Goal: Task Accomplishment & Management: Use online tool/utility

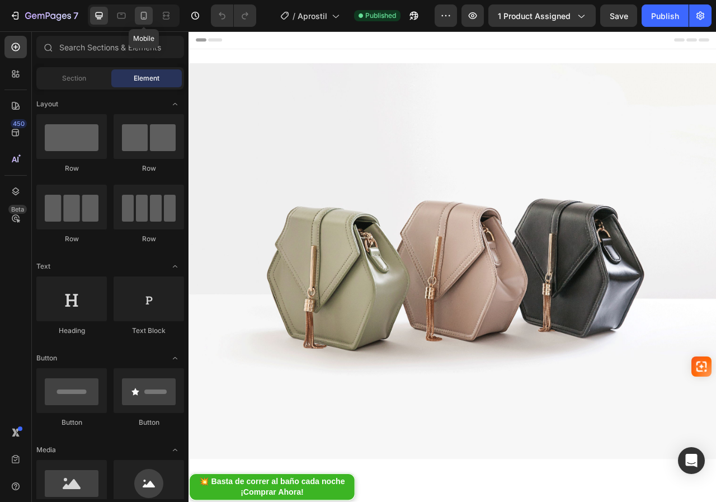
click at [142, 16] on icon at bounding box center [143, 15] width 11 height 11
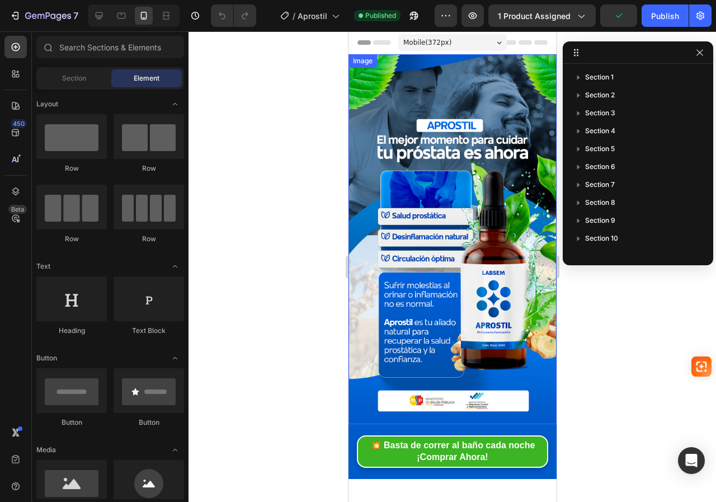
click at [428, 110] on img at bounding box center [452, 239] width 208 height 370
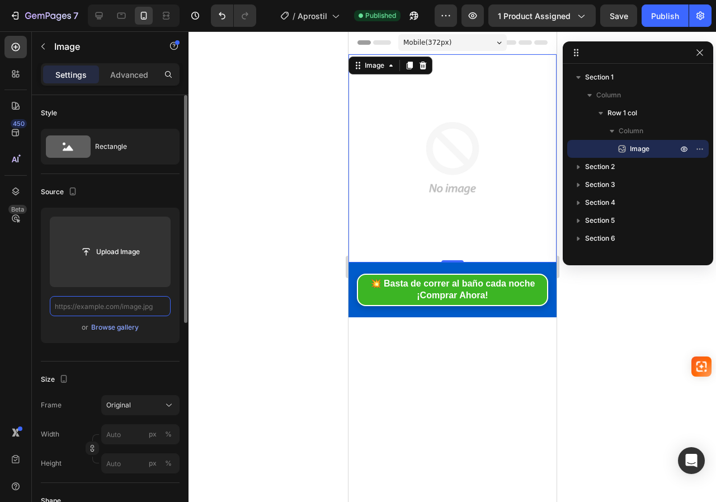
click at [133, 307] on input "text" at bounding box center [110, 306] width 121 height 20
paste input "https://i.ibb.co/RpkcJwQ1/landing-01.jpg"
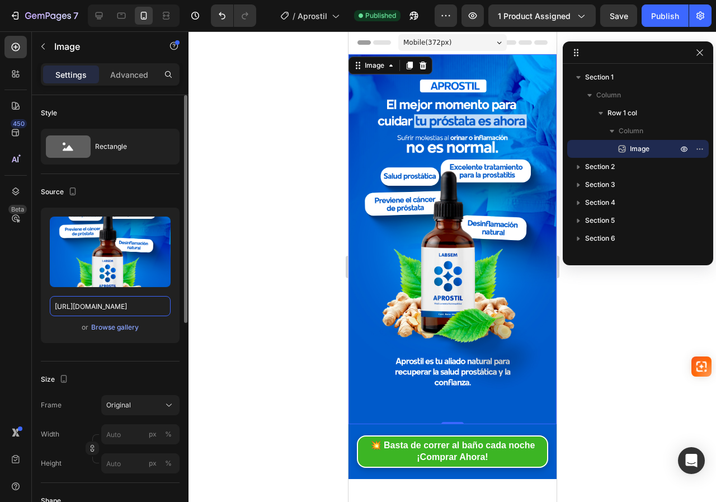
type input "https://i.ibb.co/RpkcJwQ1/landing-01.jpg"
click at [148, 187] on div "Source" at bounding box center [110, 192] width 139 height 18
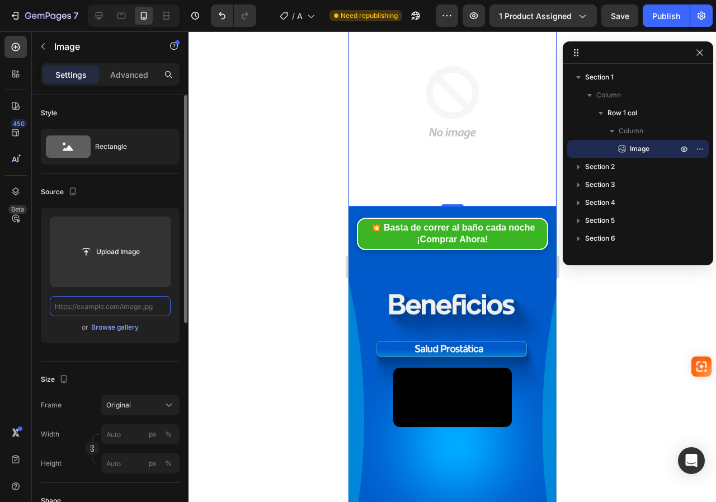
scroll to position [0, 0]
click at [128, 305] on input "text" at bounding box center [110, 306] width 121 height 20
paste input "https://i.ibb.co/fz24PzRg/landing-01.jpg"
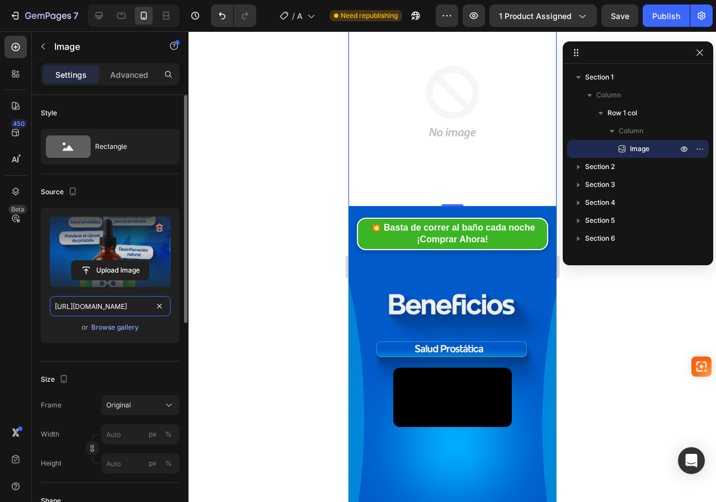
scroll to position [0, 34]
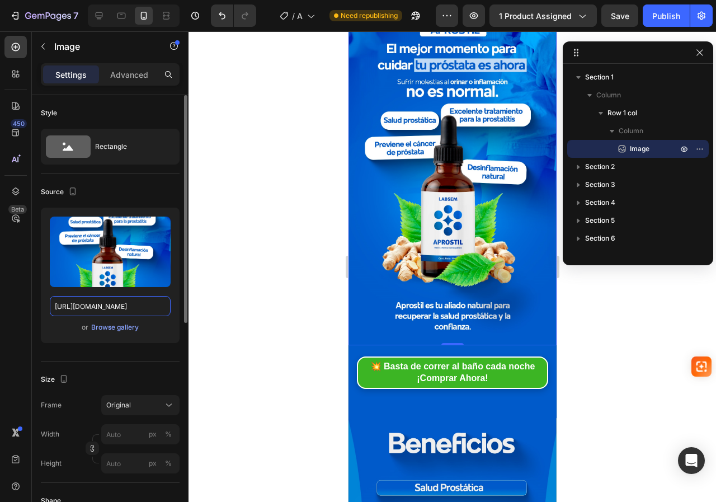
type input "https://i.ibb.co/fz24PzRg/landing-01.jpg"
click at [136, 192] on div "Source" at bounding box center [110, 192] width 139 height 18
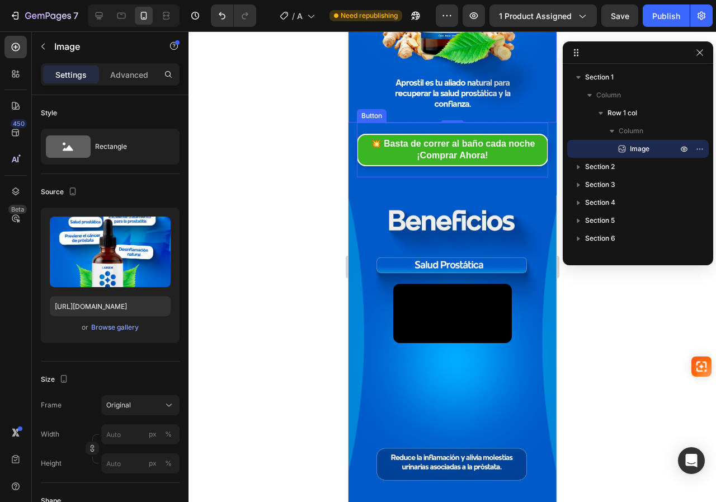
scroll to position [280, 0]
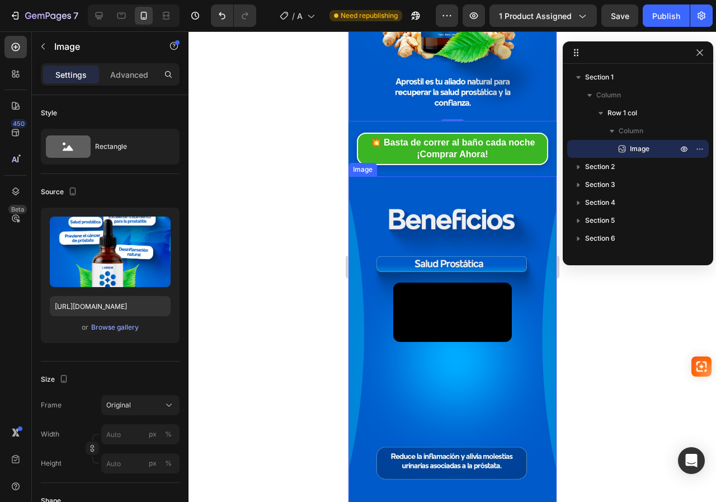
click at [414, 187] on img at bounding box center [452, 340] width 208 height 329
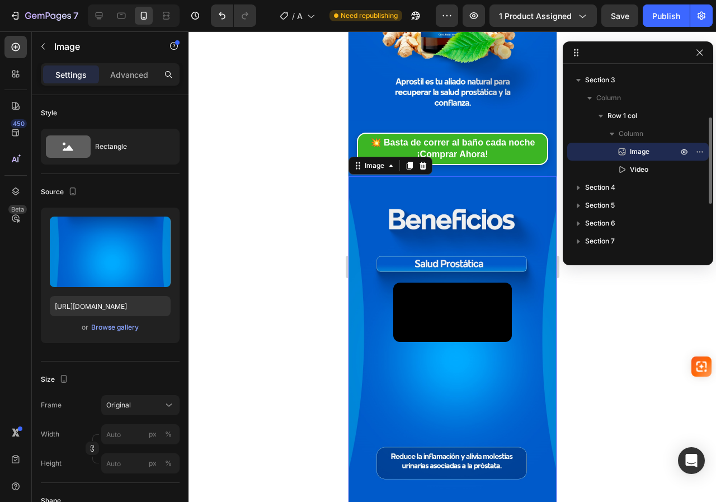
scroll to position [336, 0]
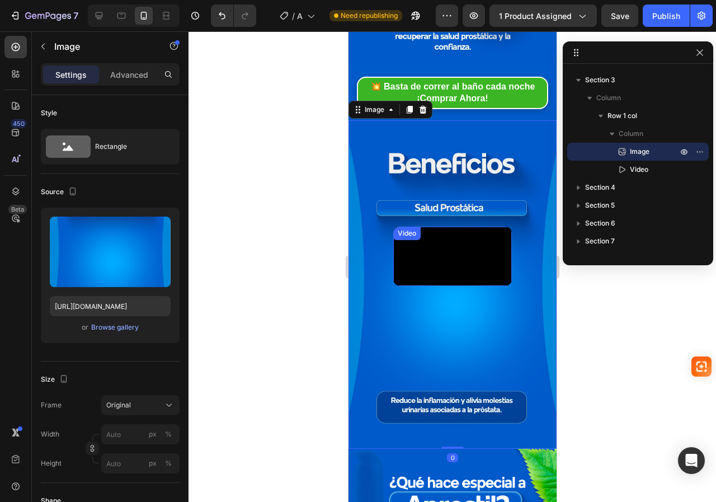
click at [443, 255] on video at bounding box center [452, 256] width 119 height 59
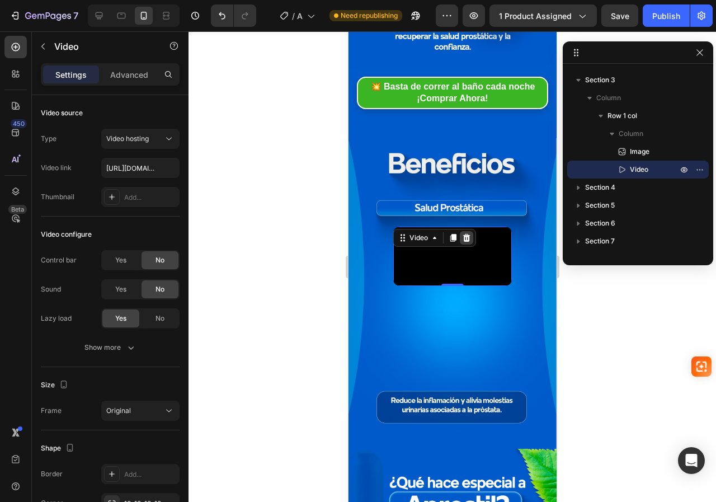
click at [467, 233] on icon at bounding box center [466, 237] width 9 height 9
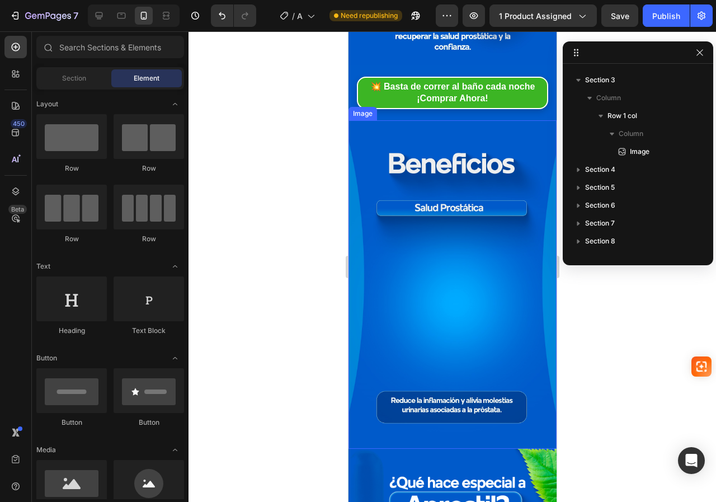
click at [451, 139] on img at bounding box center [452, 284] width 208 height 329
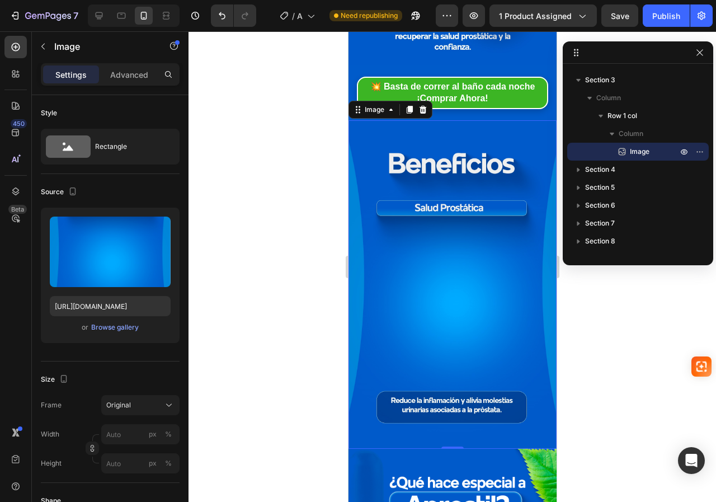
click at [420, 216] on img at bounding box center [452, 284] width 208 height 329
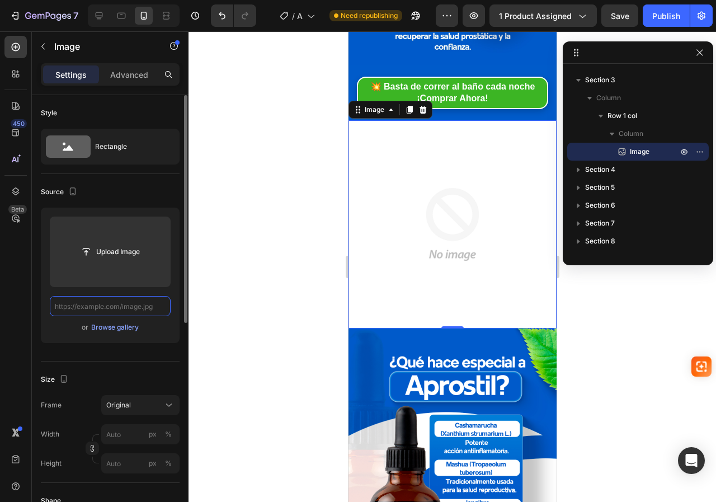
scroll to position [0, 0]
click at [120, 305] on input "text" at bounding box center [110, 306] width 121 height 20
paste input "https://i.ibb.co/TBTjgM99/landing-02.jpg"
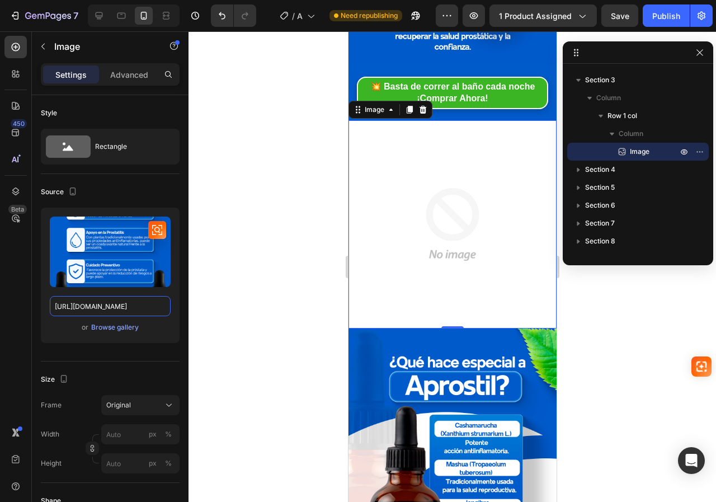
scroll to position [0, 37]
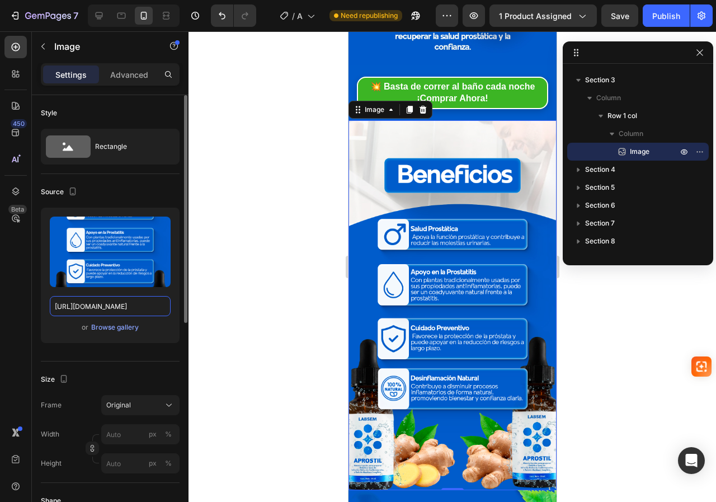
type input "https://i.ibb.co/TBTjgM99/landing-02.jpg"
click at [143, 187] on div "Source" at bounding box center [110, 192] width 139 height 18
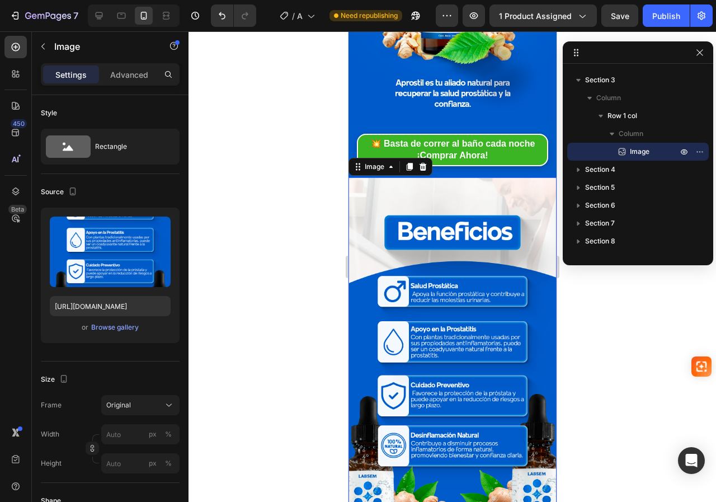
scroll to position [280, 0]
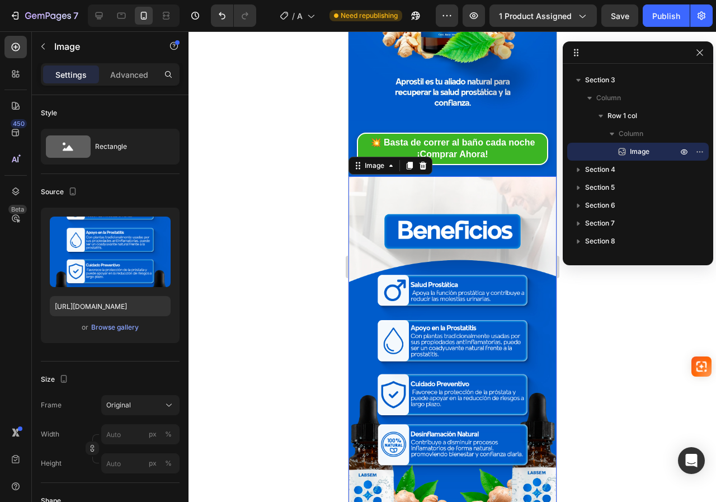
click at [414, 208] on img at bounding box center [452, 361] width 208 height 370
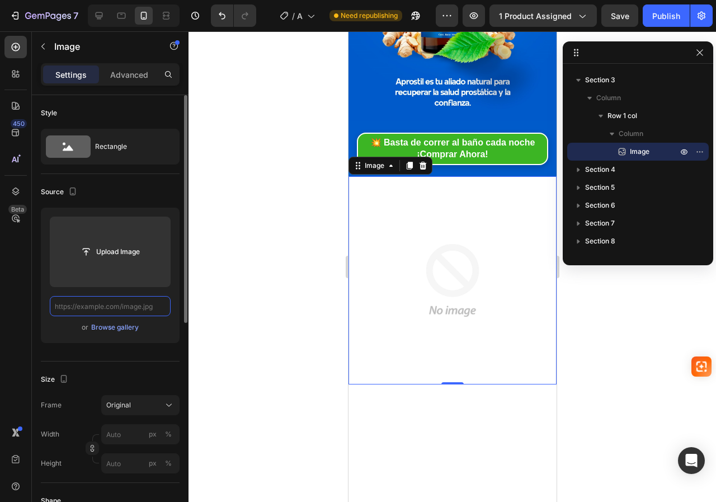
scroll to position [0, 0]
click at [125, 304] on input "text" at bounding box center [110, 306] width 121 height 20
paste input "https://i.ibb.co/5XCy5Pq6/landing-02.jpg"
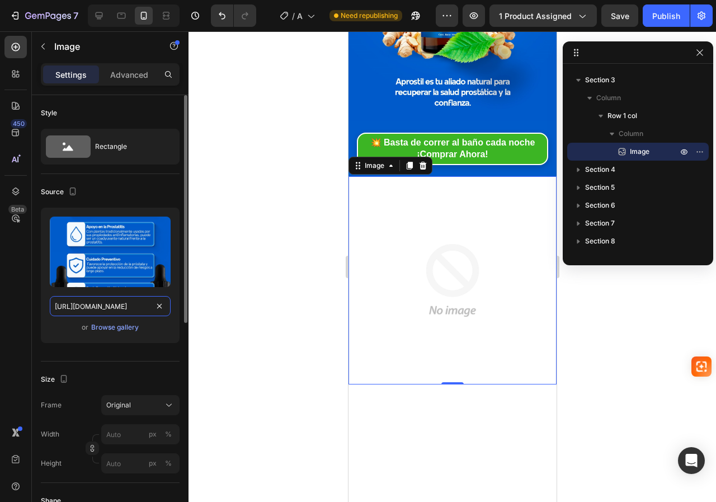
scroll to position [0, 37]
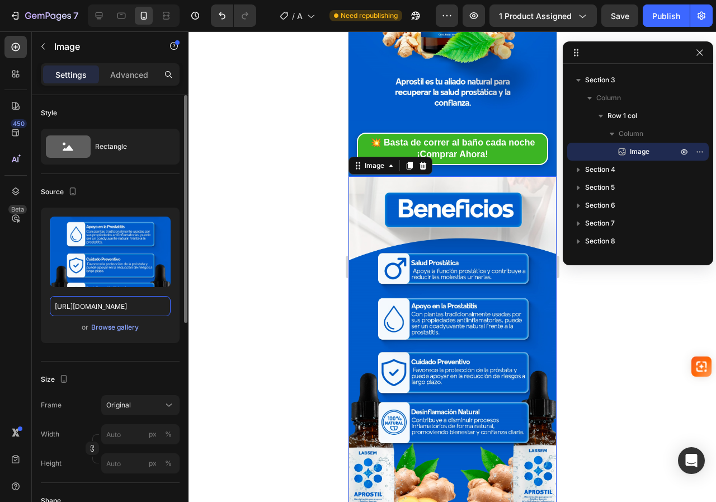
type input "https://i.ibb.co/5XCy5Pq6/landing-02.jpg"
click at [142, 189] on div "Source" at bounding box center [110, 192] width 139 height 18
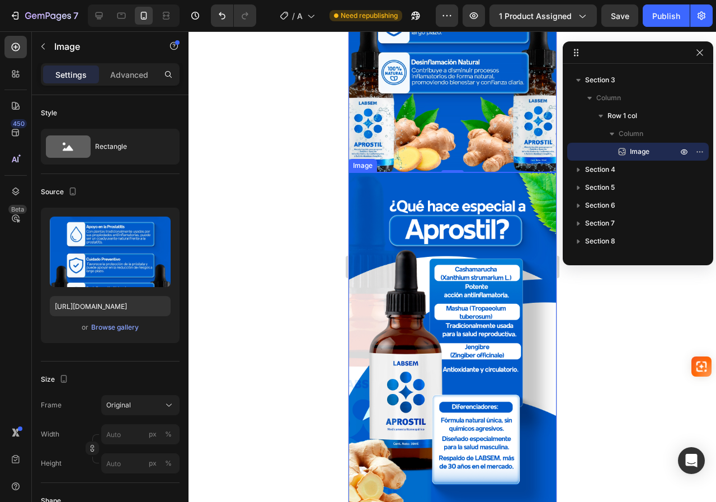
scroll to position [672, 0]
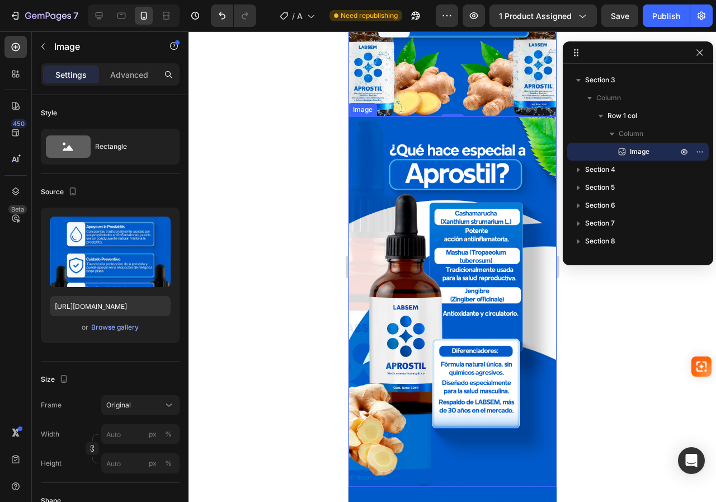
click at [401, 174] on img at bounding box center [452, 301] width 208 height 370
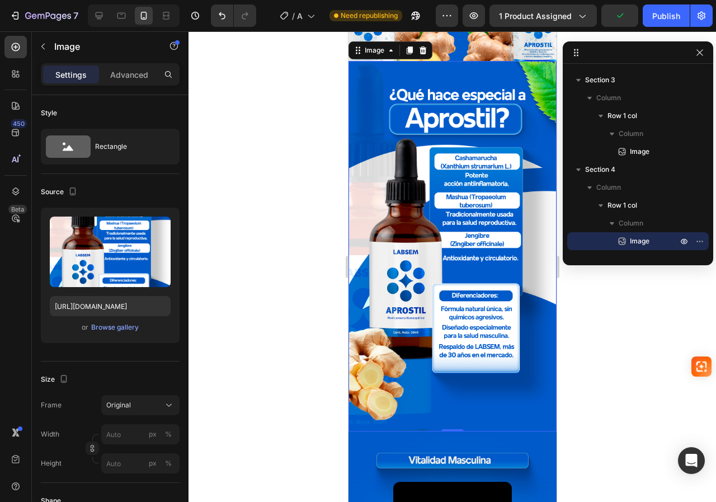
scroll to position [728, 0]
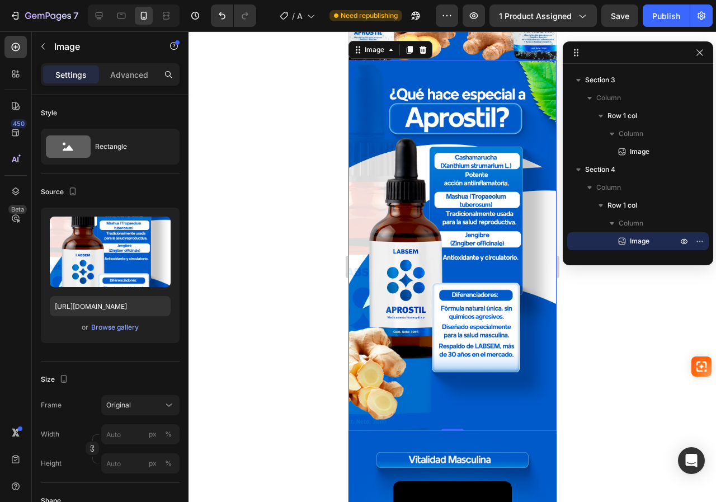
click at [454, 237] on img at bounding box center [452, 245] width 208 height 370
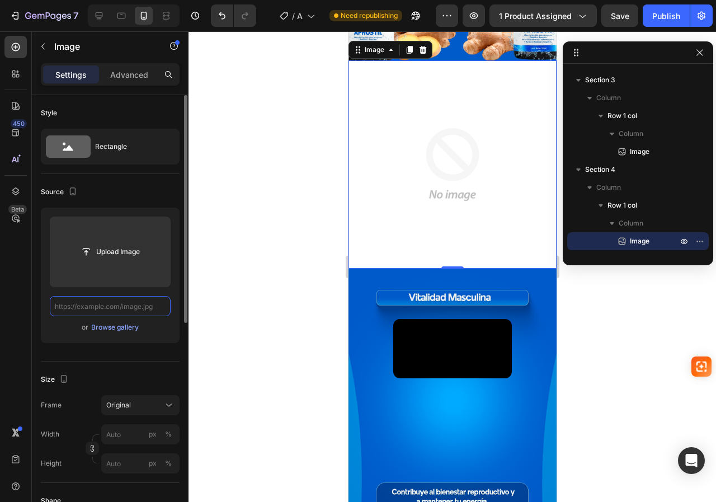
scroll to position [0, 0]
click at [125, 308] on input "text" at bounding box center [110, 306] width 121 height 20
paste input "https://i.ibb.co/RGf05vJ6/landing-04.jpg"
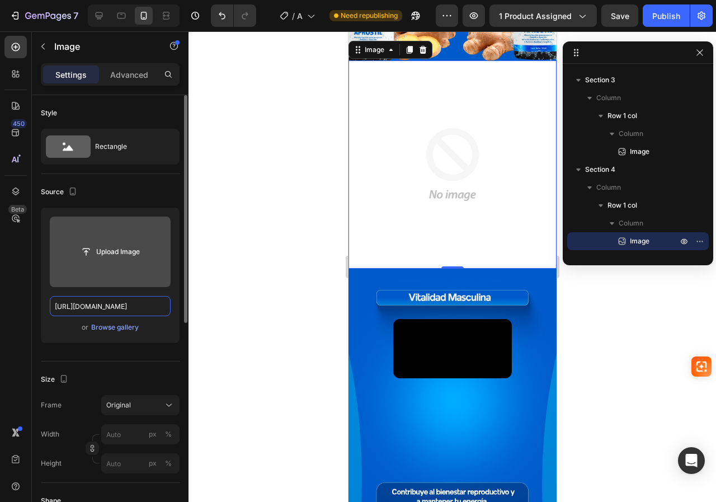
scroll to position [0, 35]
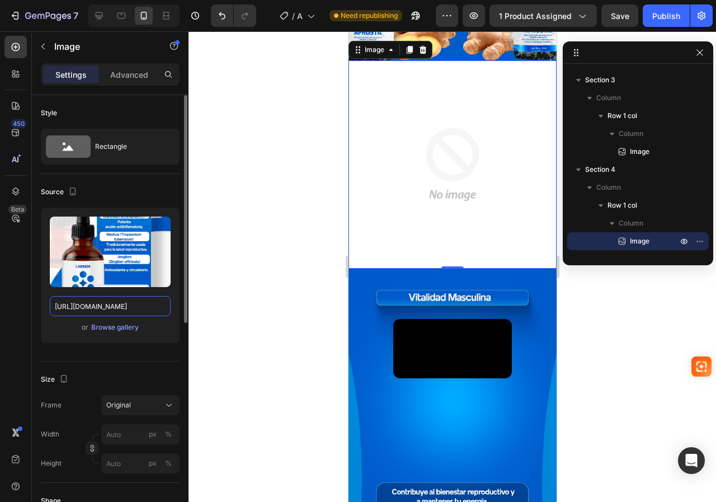
type input "https://i.ibb.co/RGf05vJ6/landing-04.jpg"
click at [134, 196] on div "Source" at bounding box center [110, 192] width 139 height 18
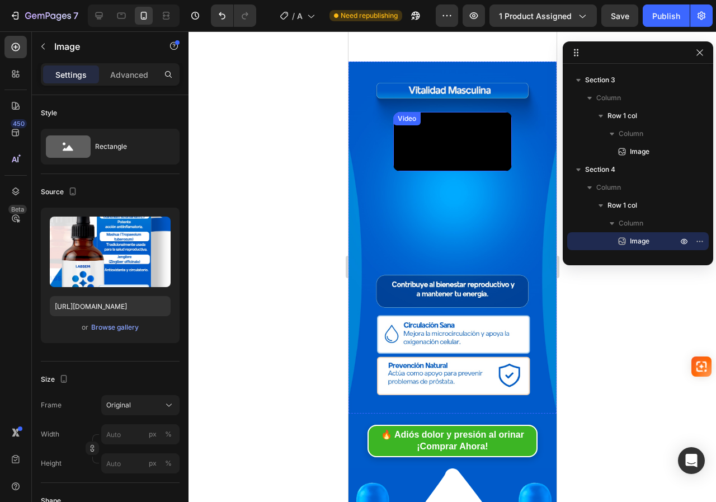
scroll to position [1007, 0]
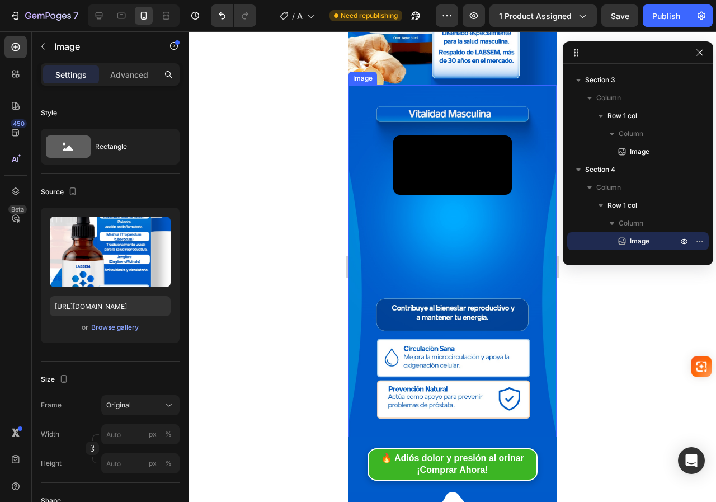
click at [370, 185] on img at bounding box center [452, 261] width 208 height 353
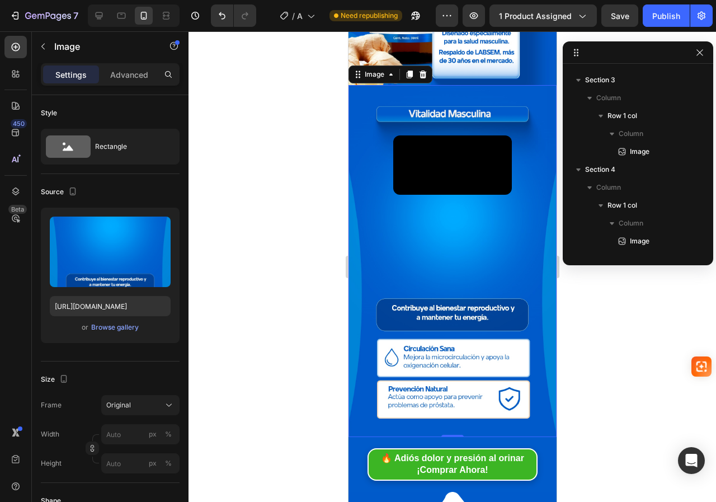
scroll to position [284, 0]
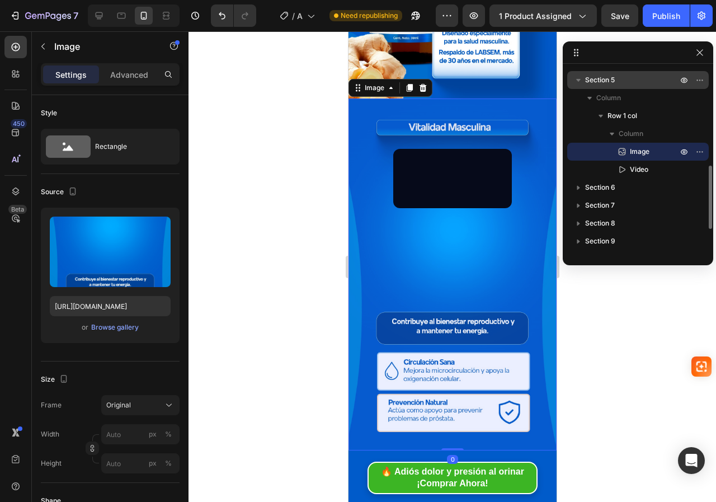
click at [604, 83] on span "Section 5" at bounding box center [600, 79] width 30 height 11
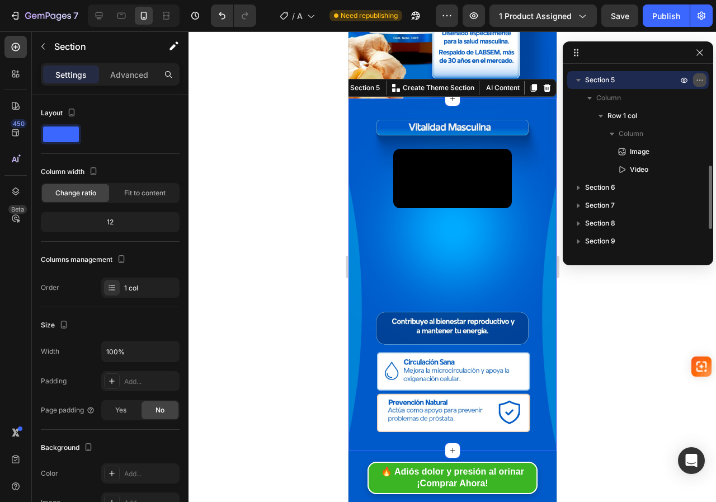
click at [698, 81] on icon "button" at bounding box center [700, 80] width 9 height 9
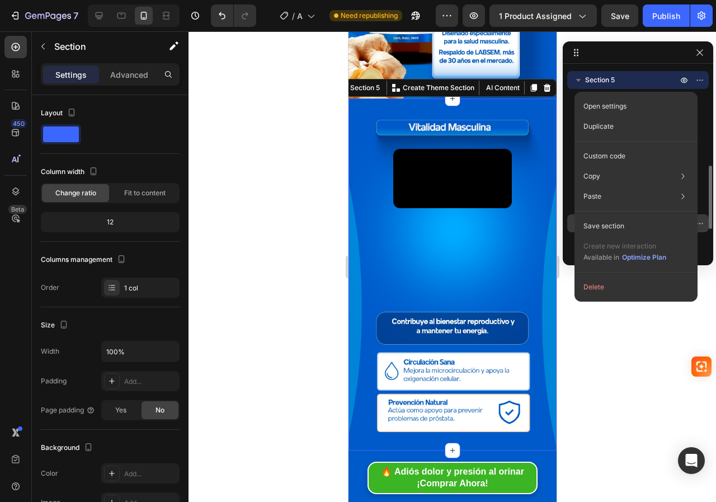
click at [598, 288] on button "Delete" at bounding box center [636, 287] width 114 height 20
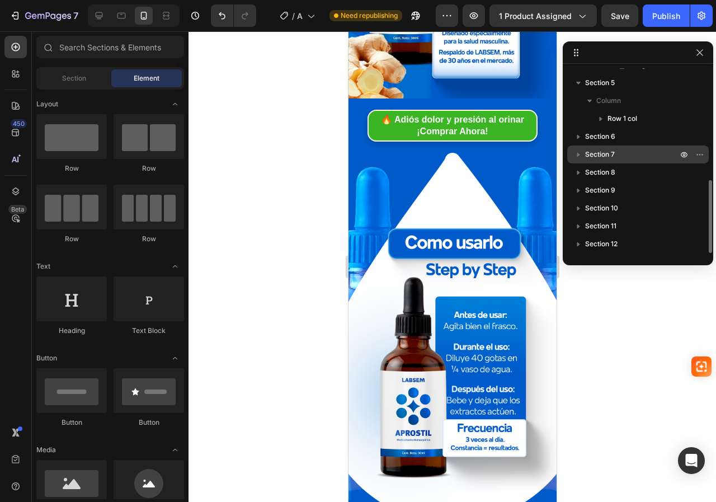
scroll to position [281, 0]
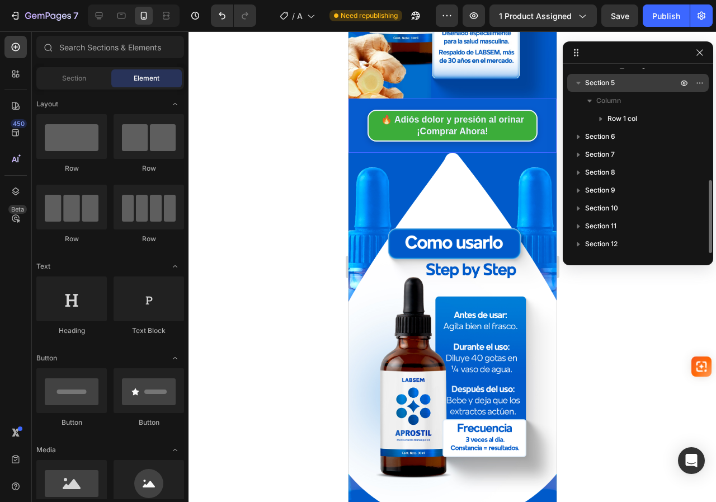
click at [604, 85] on span "Section 5" at bounding box center [600, 82] width 30 height 11
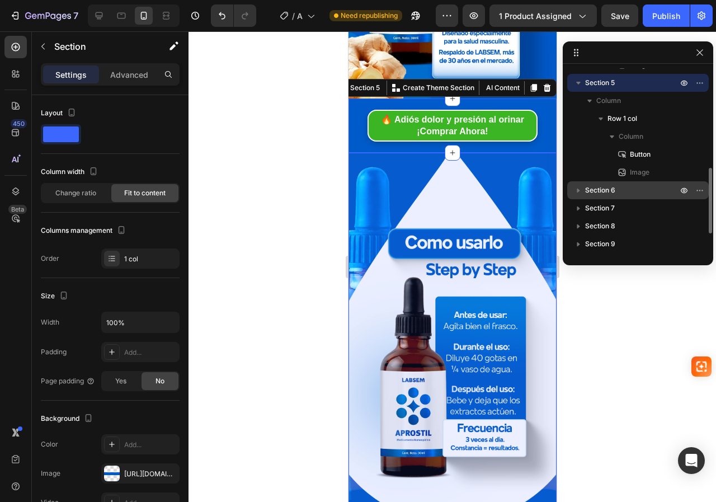
click at [594, 190] on span "Section 6" at bounding box center [600, 190] width 30 height 11
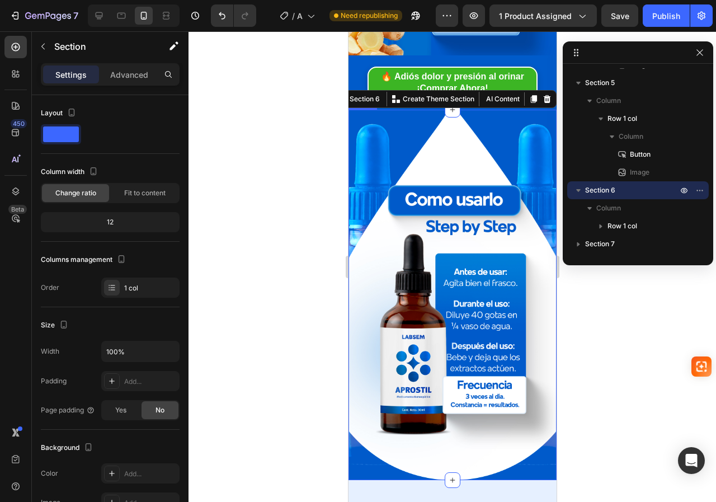
scroll to position [1063, 0]
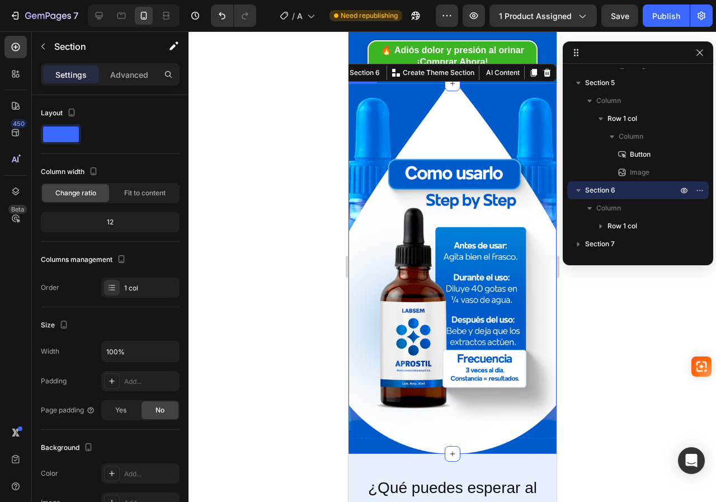
click at [446, 189] on img at bounding box center [452, 268] width 208 height 370
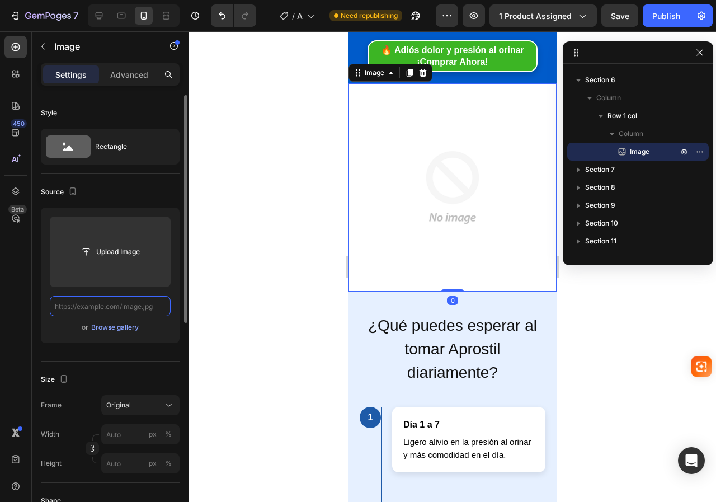
scroll to position [0, 0]
click at [145, 309] on input "text" at bounding box center [110, 306] width 121 height 20
paste input "https://i.ibb.co/4ZTmNkWG/landing-03.jpg"
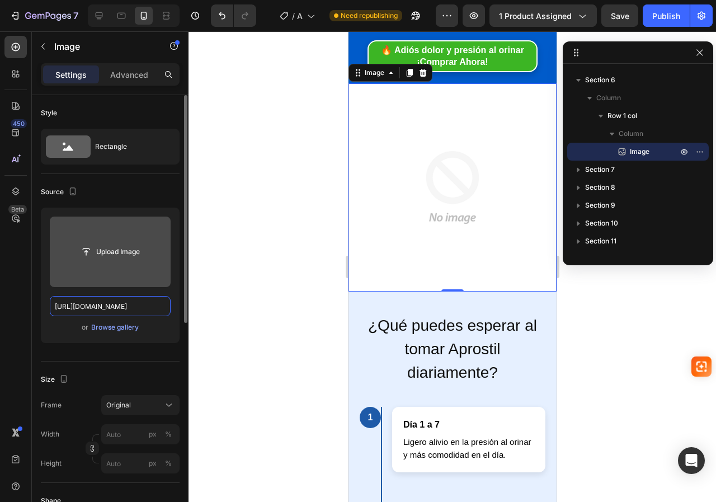
scroll to position [0, 43]
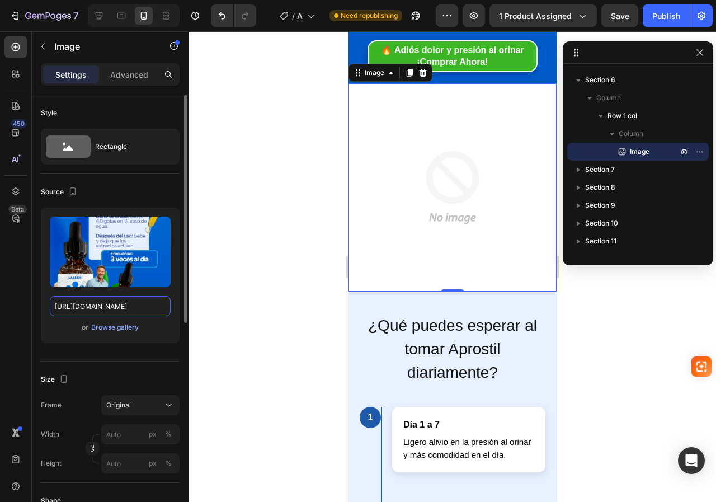
type input "https://i.ibb.co/4ZTmNkWG/landing-03.jpg"
click at [145, 191] on div "Source" at bounding box center [110, 192] width 139 height 18
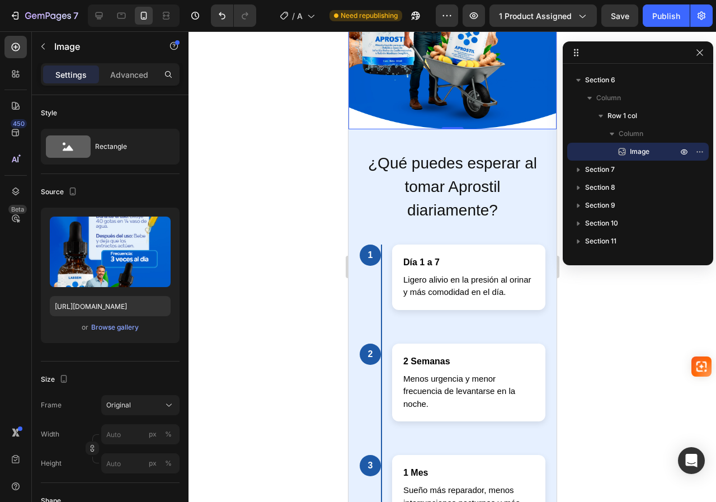
scroll to position [1399, 0]
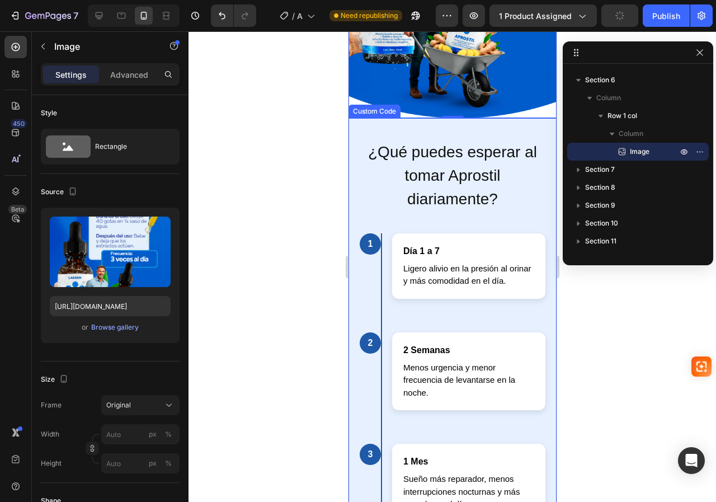
click at [453, 140] on h2 "¿Qué puedes esperar al tomar Aprostil diariamente?" at bounding box center [452, 175] width 186 height 71
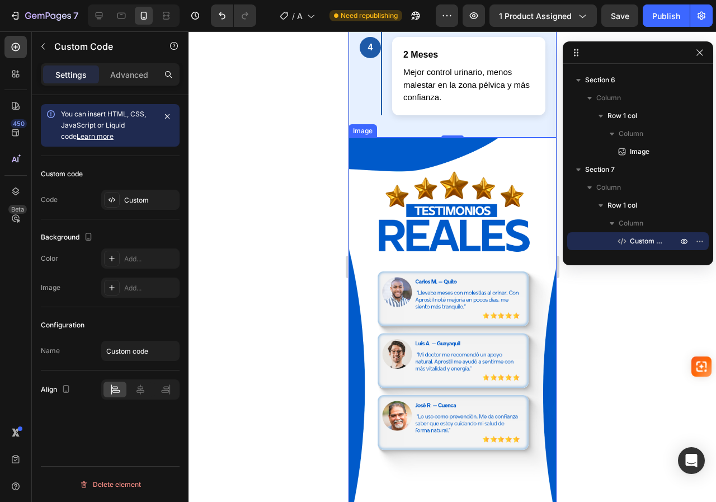
scroll to position [2015, 0]
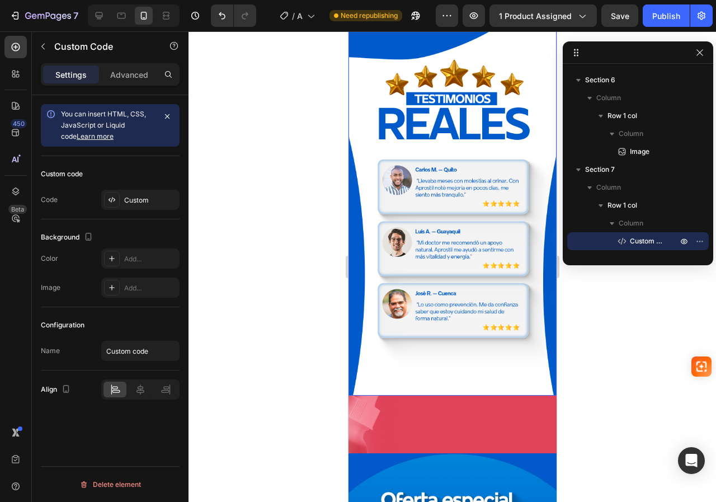
click at [382, 120] on img at bounding box center [452, 211] width 208 height 370
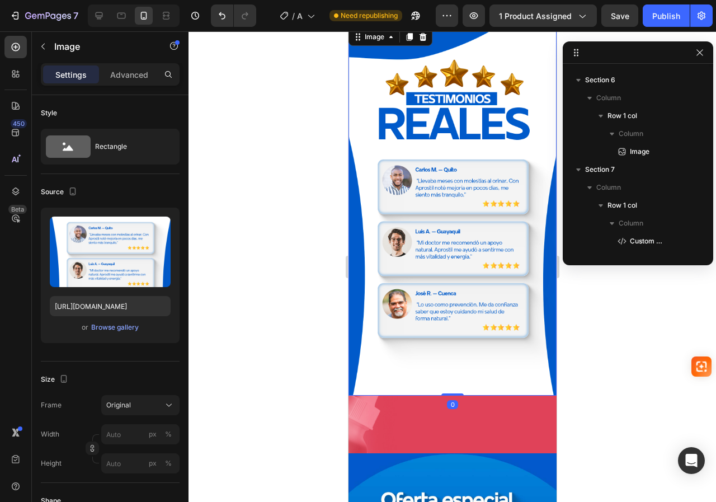
scroll to position [550, 0]
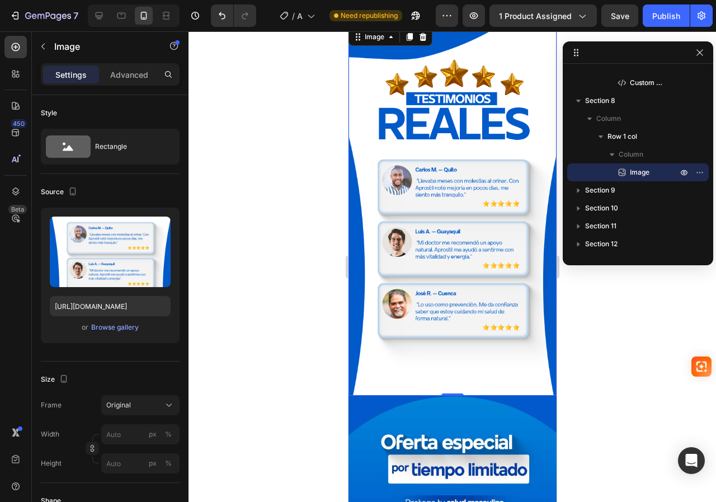
click at [420, 205] on img at bounding box center [452, 211] width 208 height 370
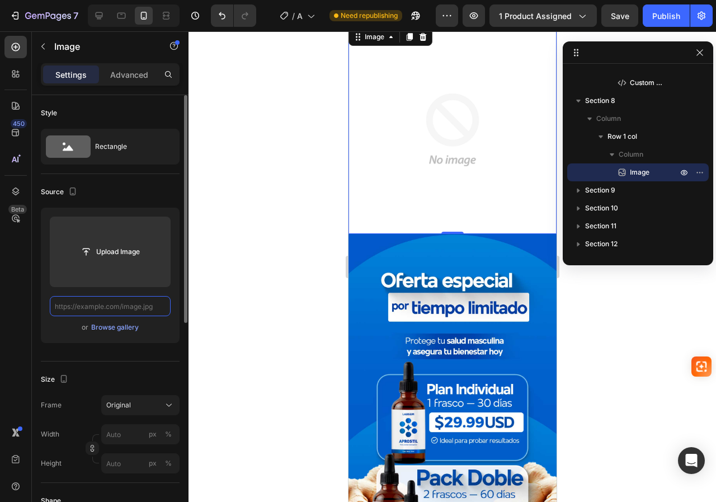
scroll to position [0, 0]
click at [124, 303] on input "text" at bounding box center [110, 306] width 121 height 20
paste input "https://i.ibb.co/js42y2h/landing-04.jpg"
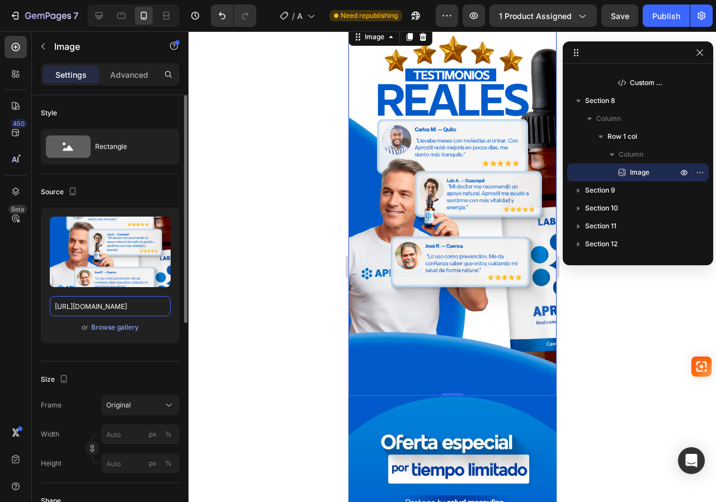
type input "https://i.ibb.co/js42y2h/landing-04.jpg"
click at [133, 181] on div "Source Upload Image https://i.ibb.co/js42y2h/landing-04.jpg or Browse gallery" at bounding box center [110, 267] width 139 height 187
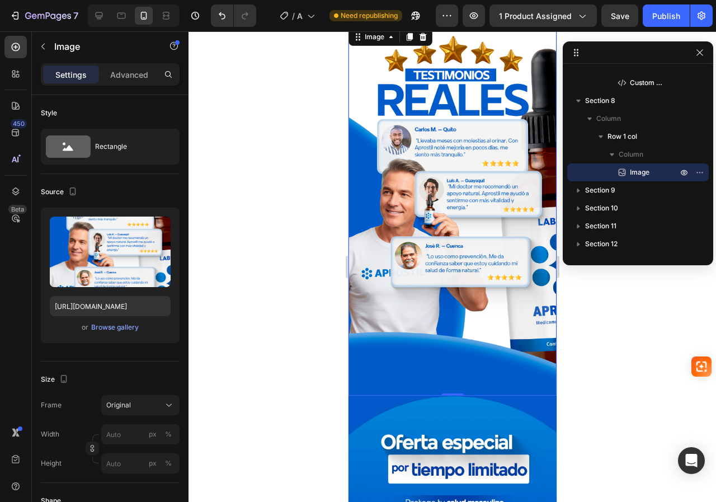
click at [452, 215] on img at bounding box center [452, 211] width 208 height 370
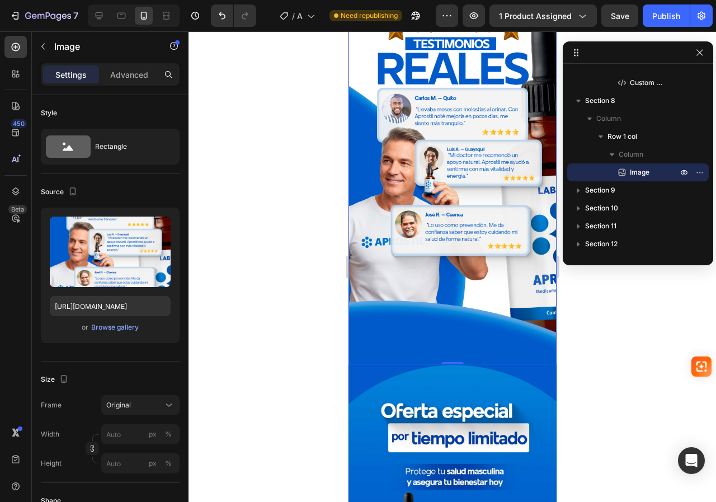
scroll to position [2071, 0]
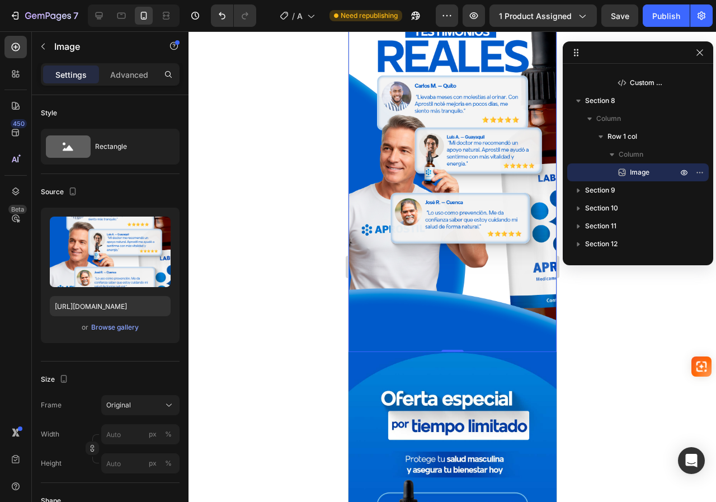
click at [422, 226] on img at bounding box center [452, 167] width 208 height 370
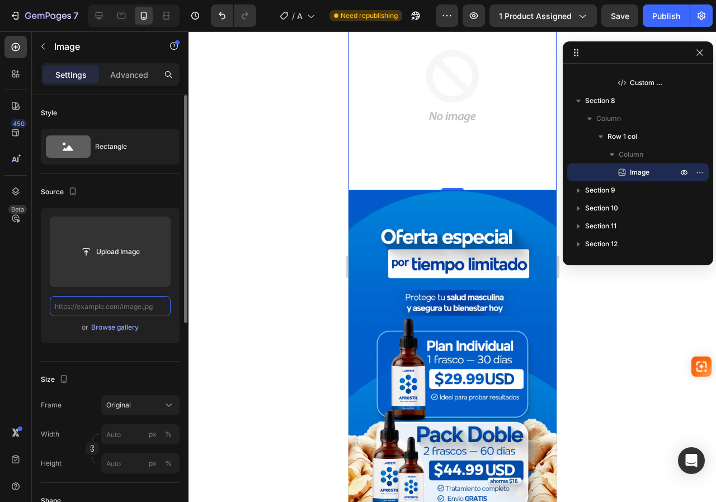
scroll to position [0, 0]
click at [131, 309] on input "text" at bounding box center [110, 306] width 121 height 20
paste input "[URL][DOMAIN_NAME]"
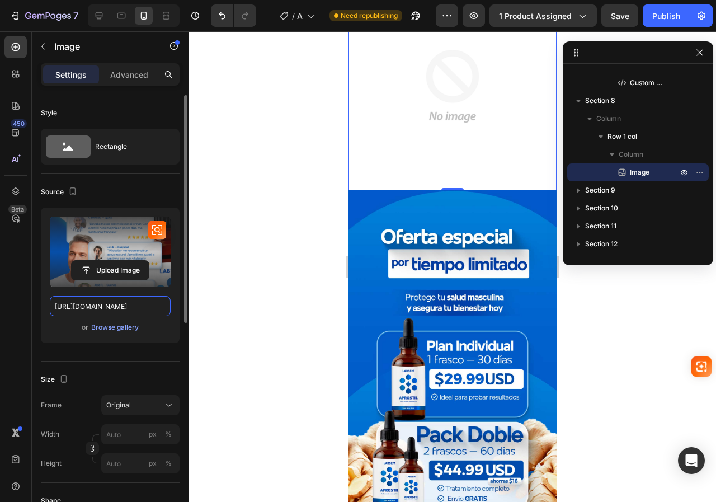
scroll to position [0, 34]
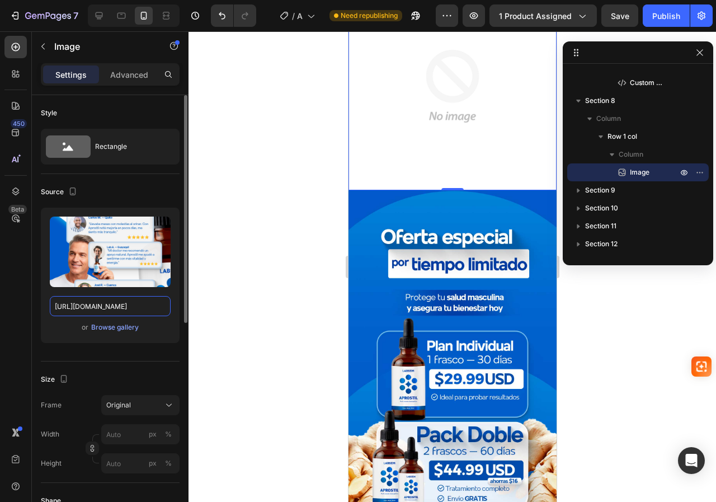
type input "[URL][DOMAIN_NAME]"
click at [146, 177] on div "Source Upload Image https://i.ibb.co/7dV2v7rx/landing-04.jpg or Browse gallery" at bounding box center [110, 267] width 139 height 187
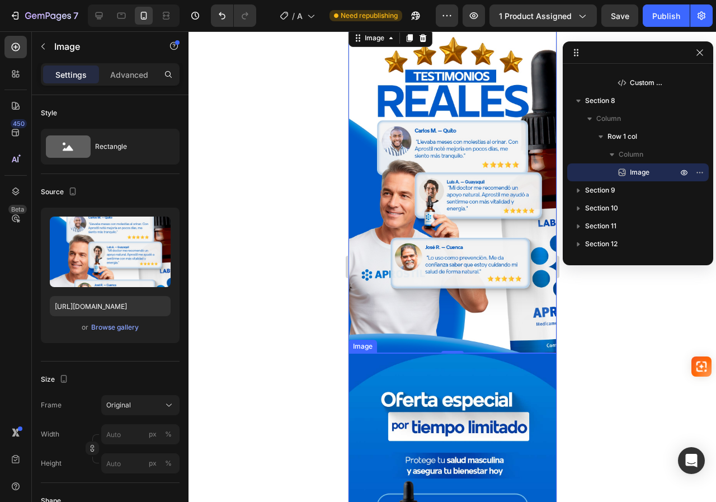
scroll to position [2015, 0]
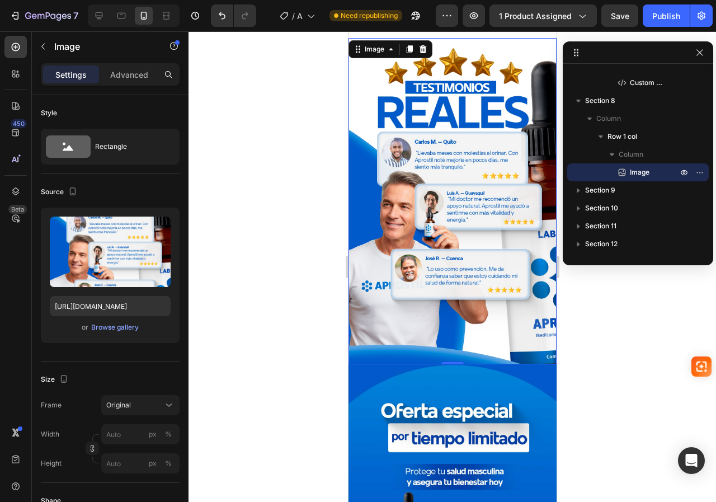
click at [460, 194] on img at bounding box center [452, 201] width 208 height 326
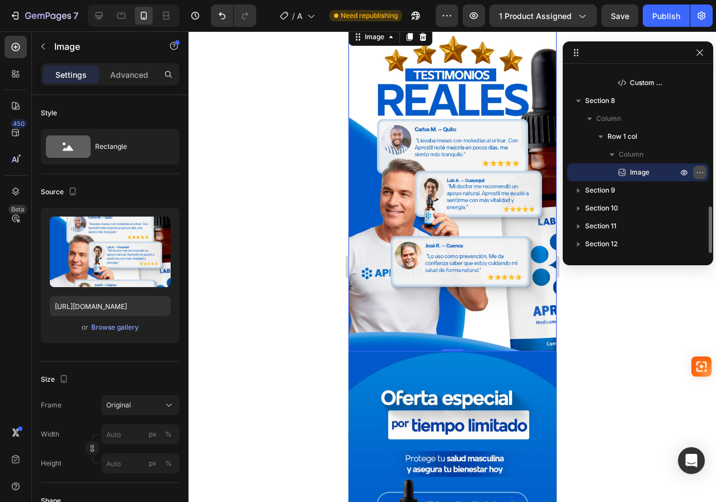
click at [698, 171] on icon "button" at bounding box center [700, 172] width 9 height 9
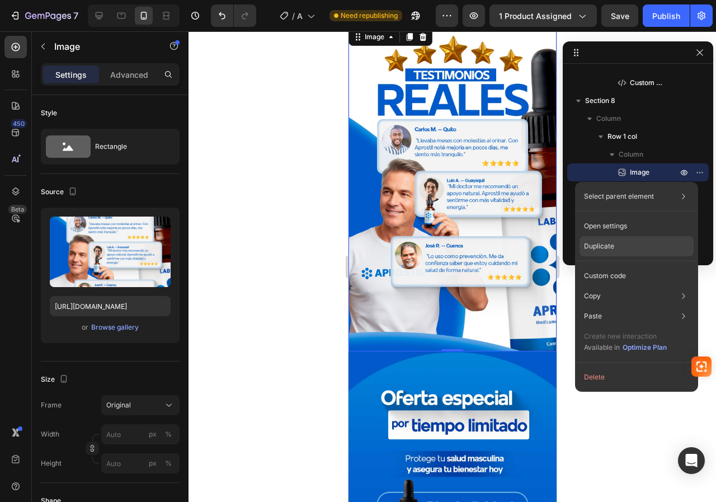
drag, startPoint x: 599, startPoint y: 241, endPoint x: 151, endPoint y: 167, distance: 454.3
click at [599, 241] on p "Duplicate" at bounding box center [599, 246] width 30 height 10
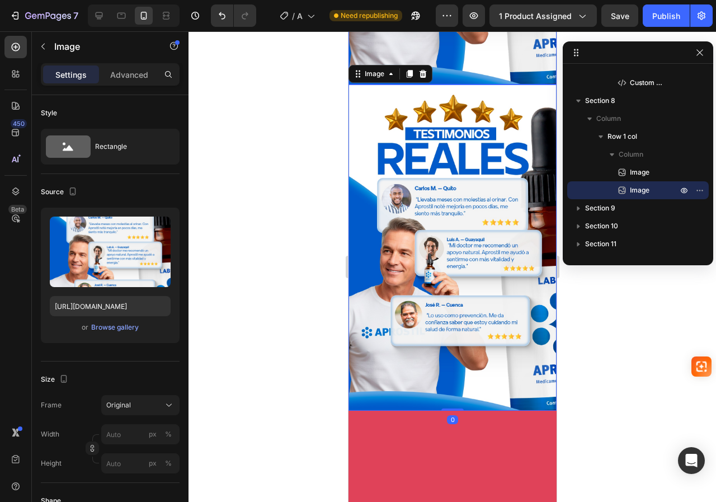
scroll to position [2295, 0]
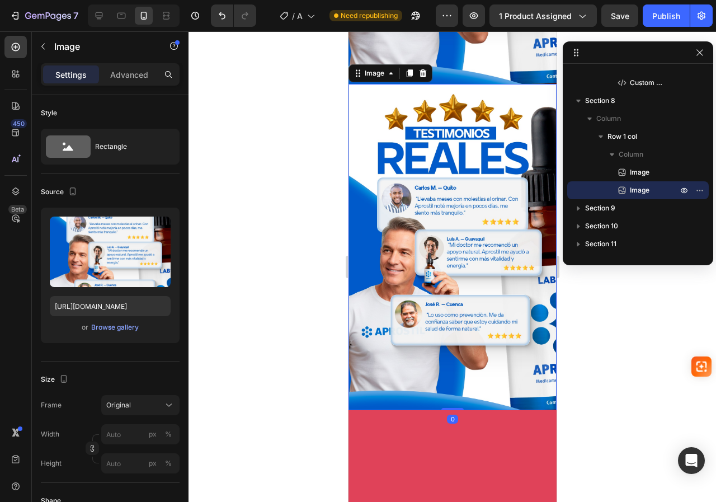
click at [443, 200] on img at bounding box center [452, 247] width 208 height 326
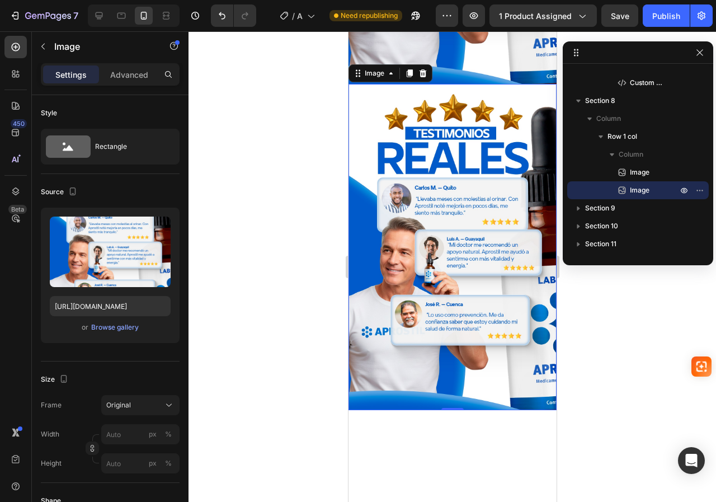
click at [397, 232] on img at bounding box center [452, 247] width 208 height 326
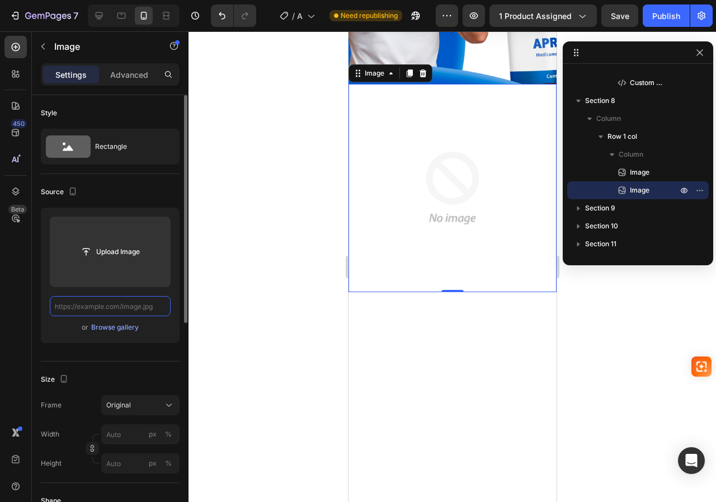
scroll to position [0, 0]
click at [138, 300] on input "text" at bounding box center [110, 306] width 121 height 20
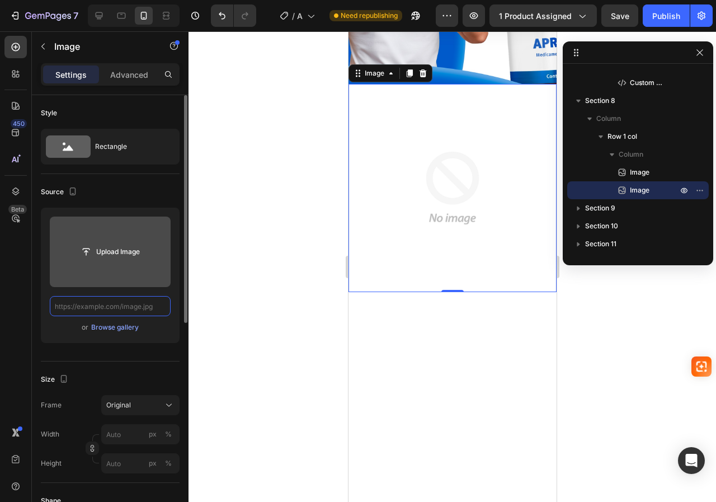
paste input "[URL][DOMAIN_NAME]"
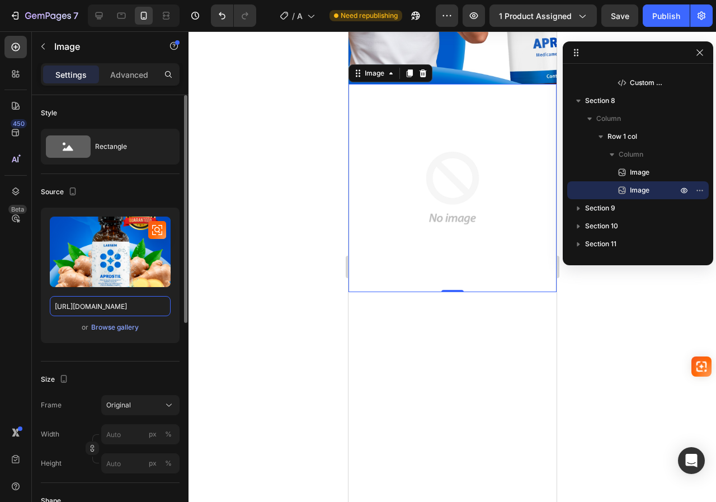
scroll to position [0, 39]
type input "[URL][DOMAIN_NAME]"
click at [139, 182] on div "Source Upload Image https://i.ibb.co/M5R3bFKL/landing-05.jpg or Browse gallery" at bounding box center [110, 267] width 139 height 187
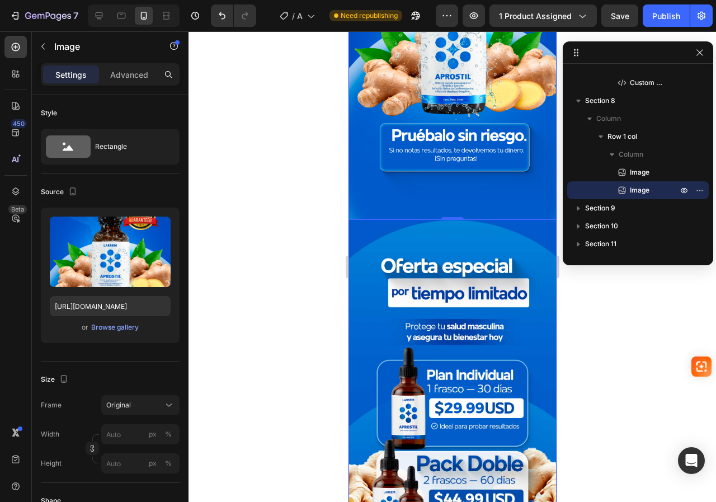
scroll to position [2631, 0]
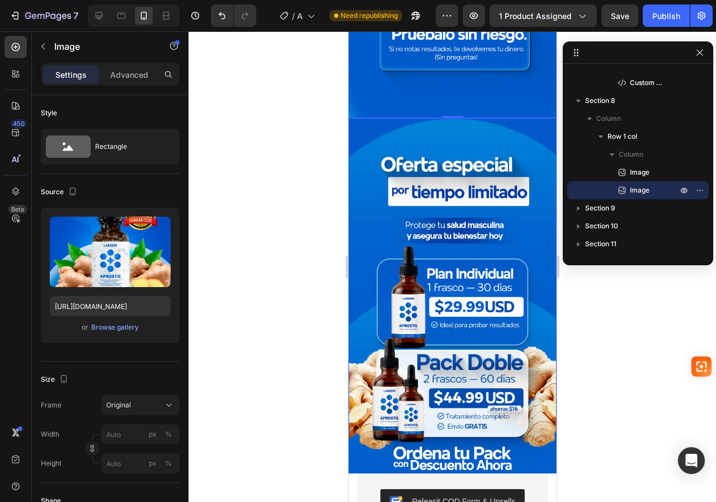
click at [447, 219] on img at bounding box center [452, 303] width 208 height 370
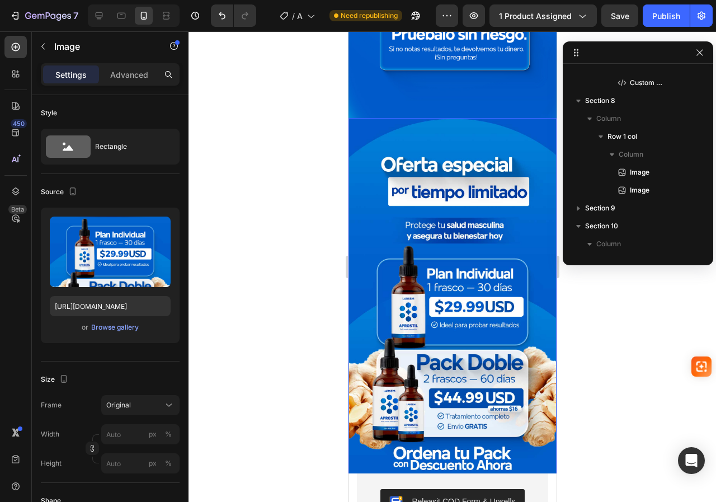
scroll to position [639, 0]
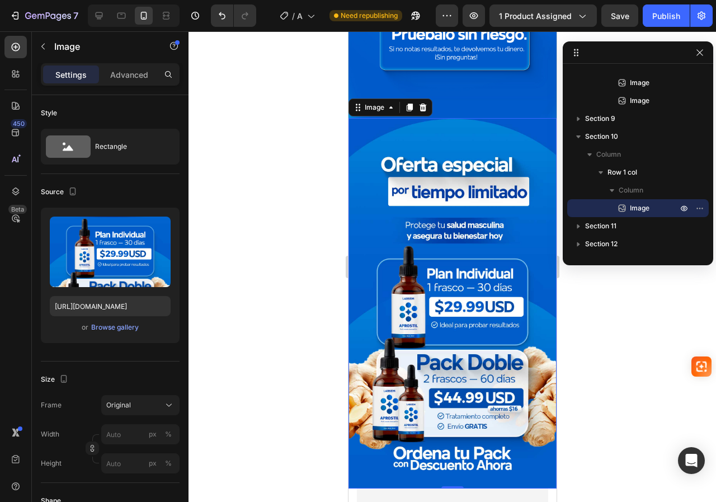
click at [439, 233] on img at bounding box center [452, 303] width 208 height 370
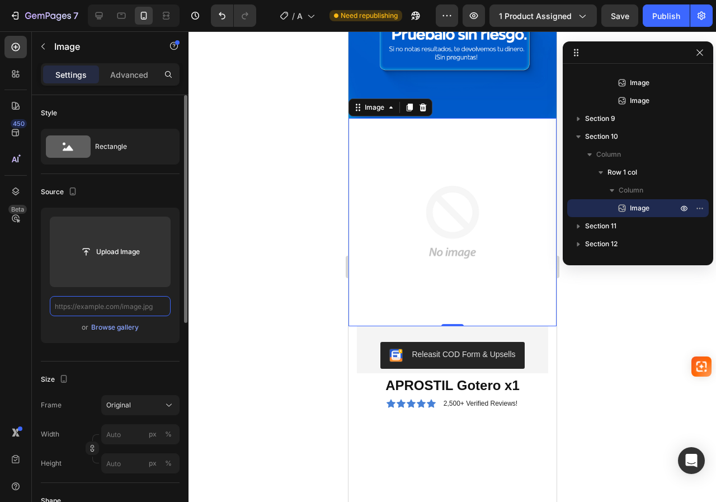
scroll to position [0, 0]
click at [129, 311] on input "text" at bounding box center [110, 306] width 121 height 20
paste input "https://i.ibb.co/x8qQvSVg/landing-07.jpg"
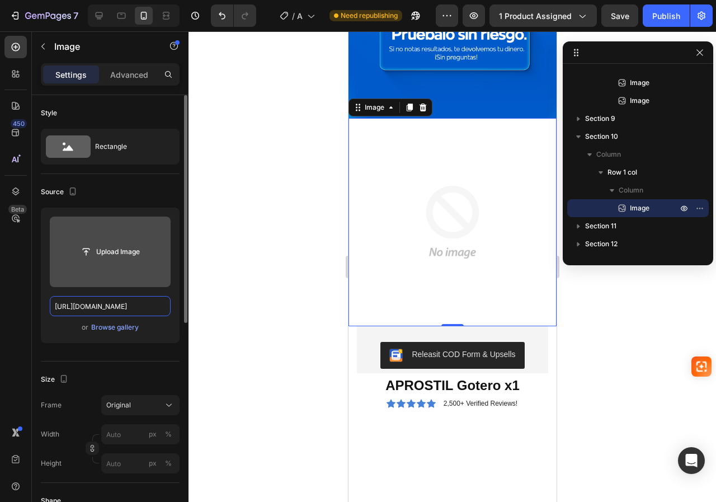
scroll to position [0, 36]
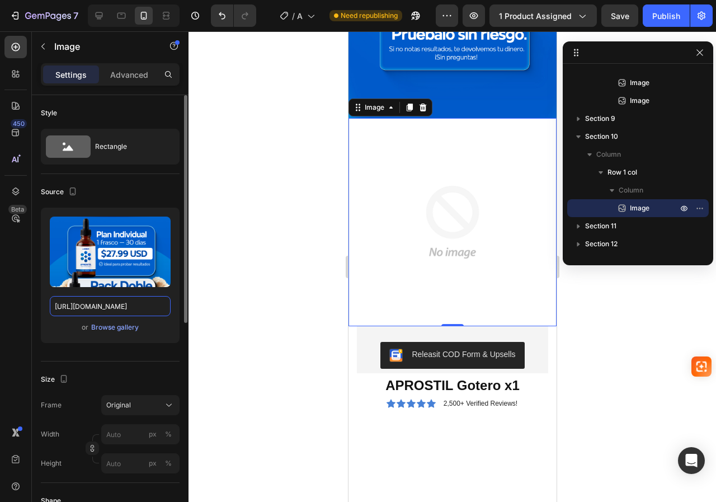
type input "https://i.ibb.co/x8qQvSVg/landing-07.jpg"
click at [142, 194] on div "Source" at bounding box center [110, 192] width 139 height 18
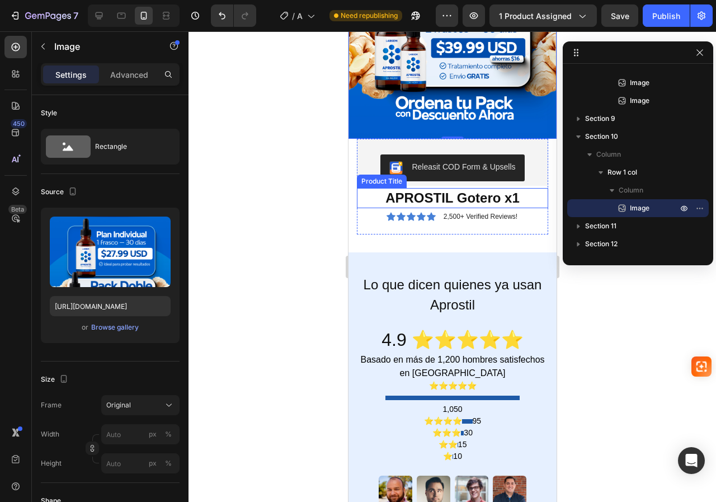
scroll to position [3079, 0]
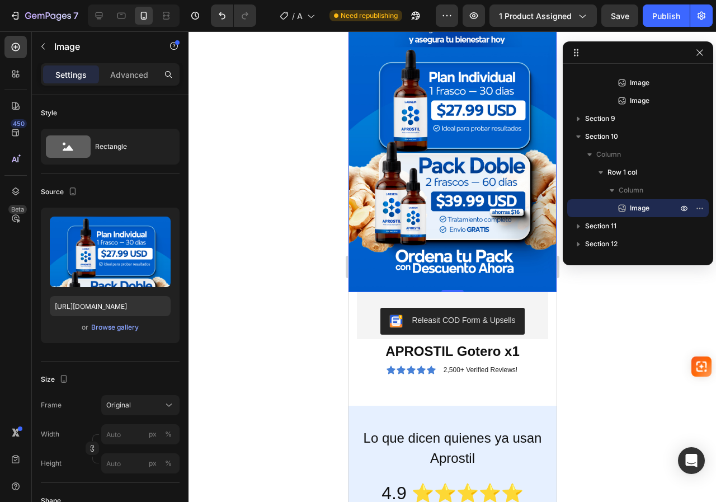
click at [459, 144] on img at bounding box center [452, 107] width 208 height 370
click at [425, 168] on img at bounding box center [452, 107] width 208 height 370
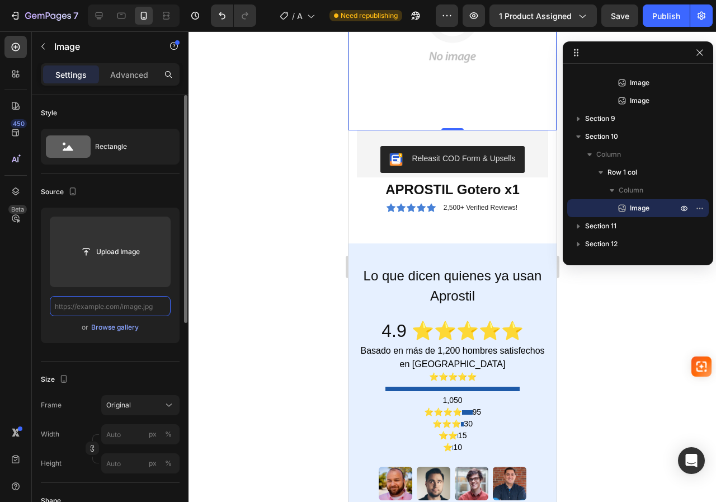
scroll to position [0, 0]
click at [134, 313] on input "text" at bounding box center [110, 306] width 121 height 20
paste input "https://i.ibb.co/gbwy4Dfk/Precio-2.jpg"
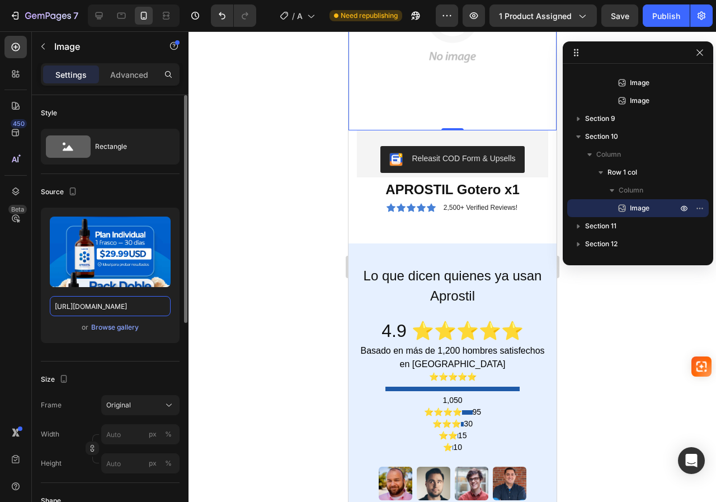
type input "https://i.ibb.co/gbwy4Dfk/Precio-2.jpg"
click at [153, 183] on div "Source" at bounding box center [110, 192] width 139 height 18
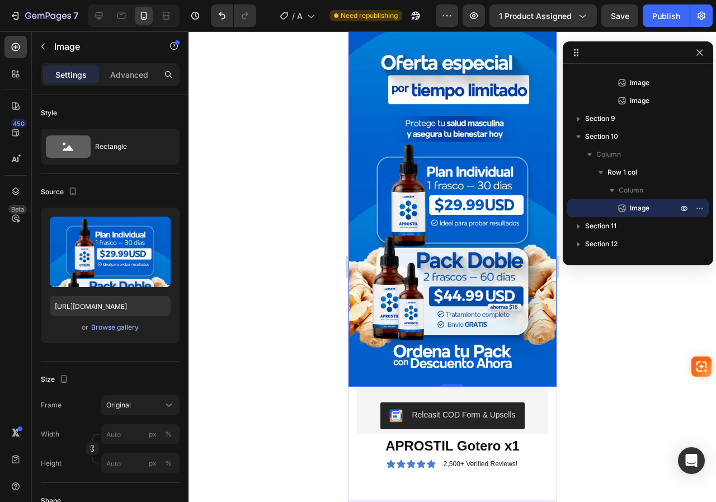
scroll to position [2967, 0]
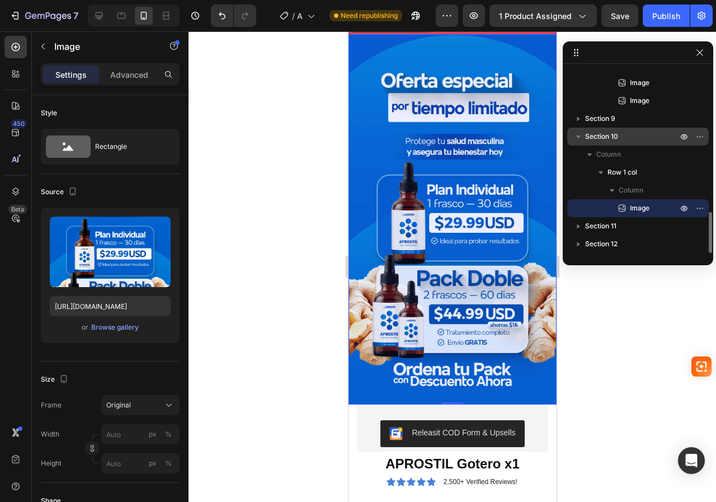
click at [607, 142] on span "Section 10" at bounding box center [601, 136] width 33 height 11
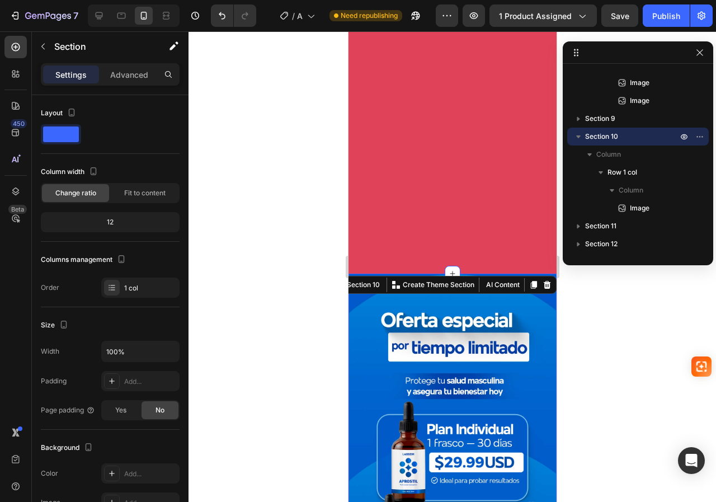
scroll to position [2575, 0]
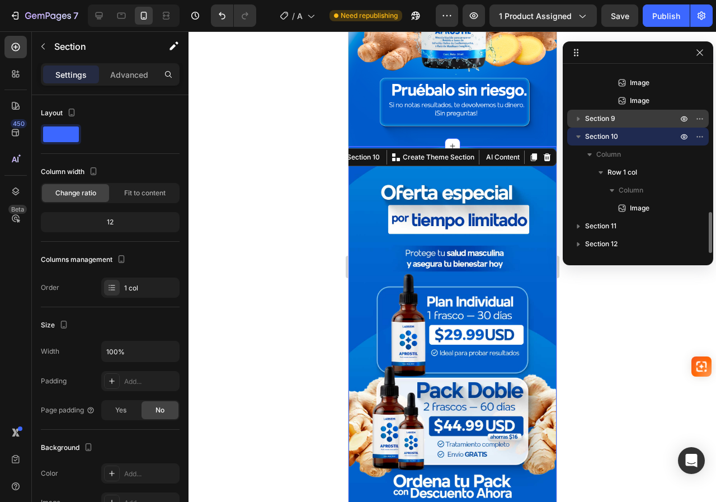
click at [619, 120] on p "Section 9" at bounding box center [632, 118] width 95 height 11
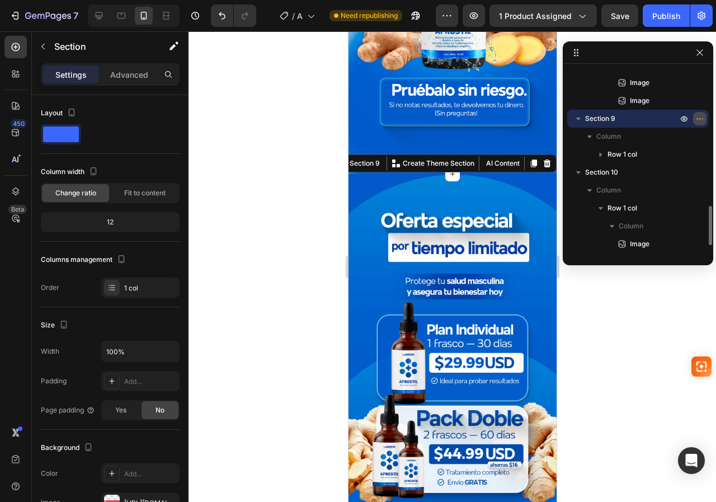
click at [700, 120] on icon "button" at bounding box center [700, 118] width 9 height 9
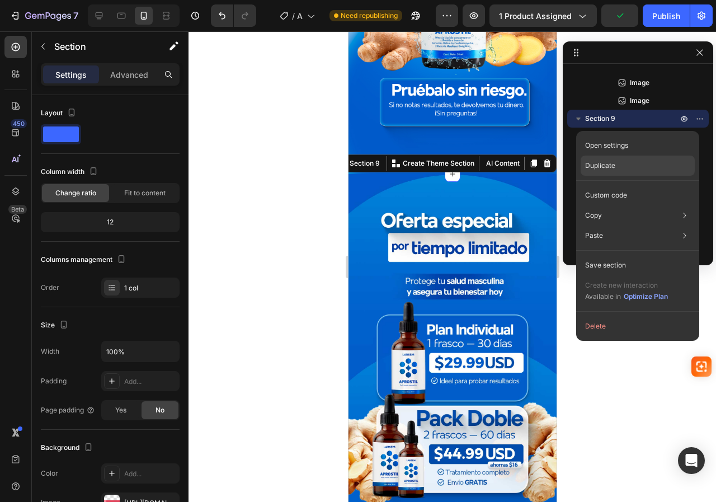
drag, startPoint x: 615, startPoint y: 161, endPoint x: 112, endPoint y: 146, distance: 502.8
click at [615, 161] on p "Duplicate" at bounding box center [600, 166] width 30 height 10
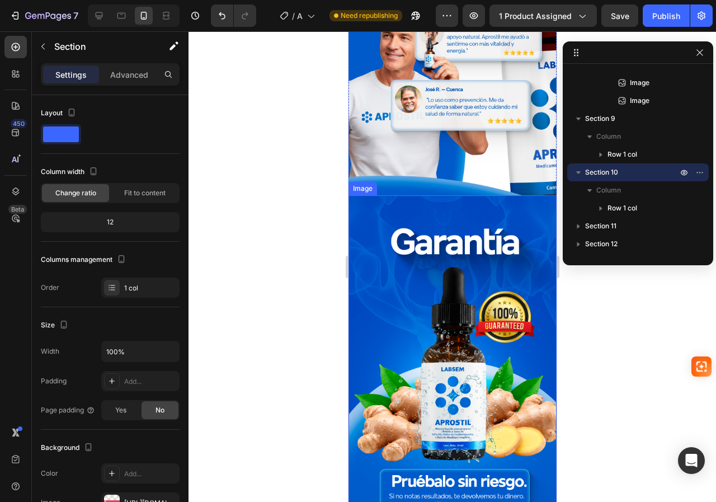
scroll to position [2183, 0]
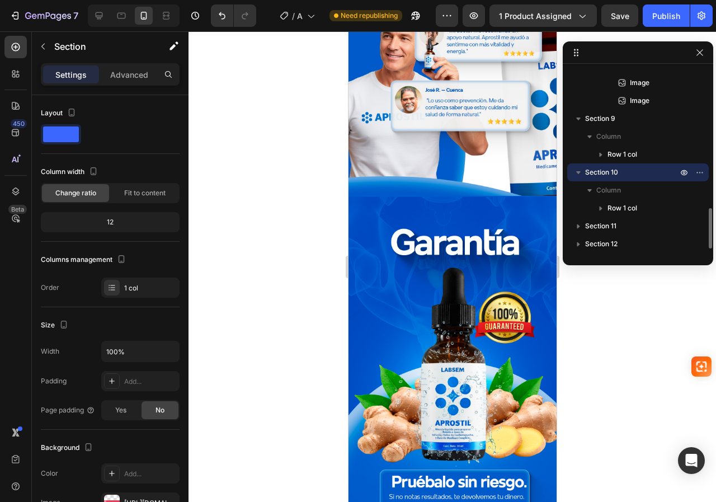
click at [602, 174] on span "Section 10" at bounding box center [601, 172] width 33 height 11
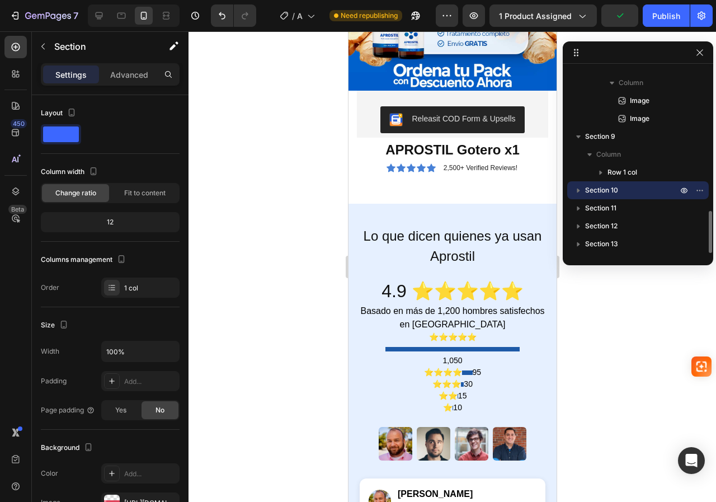
scroll to position [3546, 0]
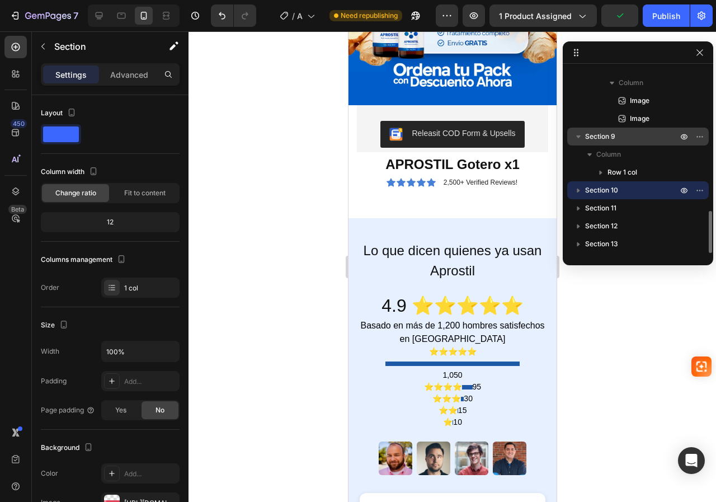
click at [599, 138] on span "Section 9" at bounding box center [600, 136] width 30 height 11
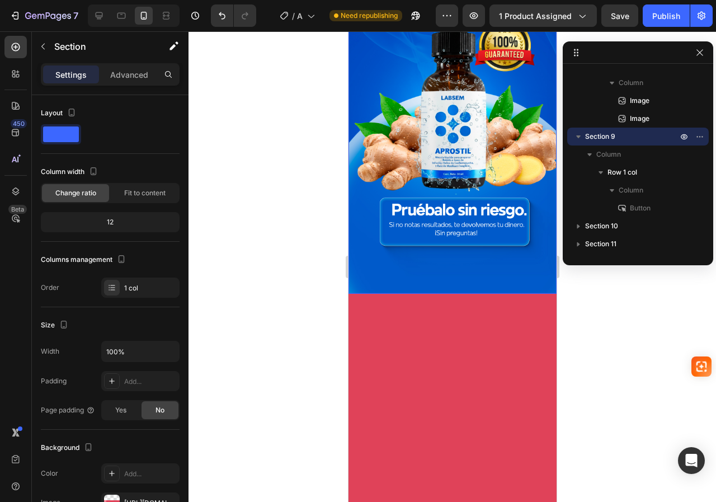
scroll to position [2483, 0]
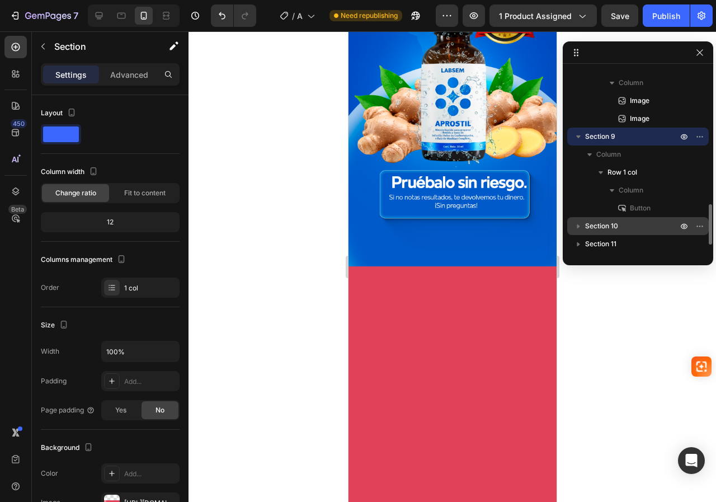
click at [603, 228] on span "Section 10" at bounding box center [601, 226] width 33 height 11
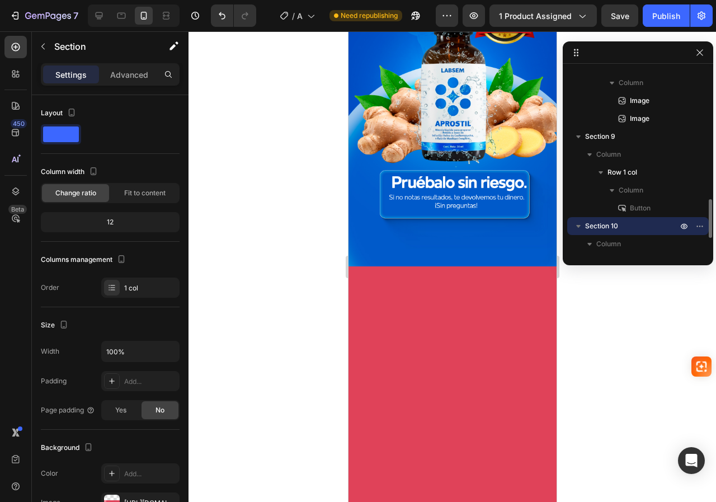
scroll to position [693, 0]
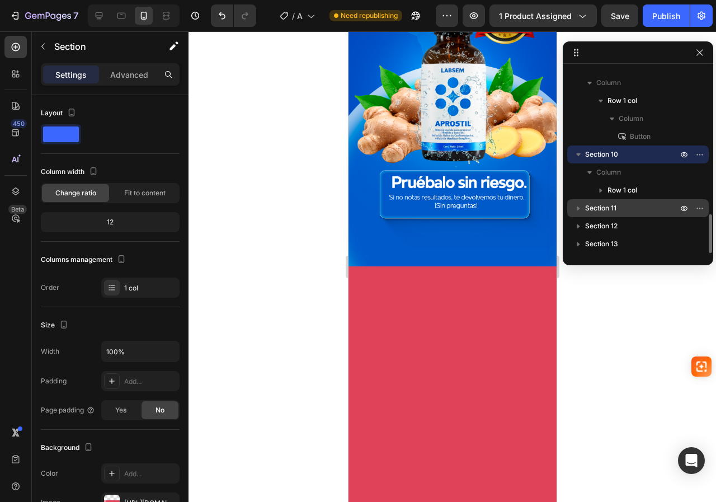
click at [615, 210] on span "Section 11" at bounding box center [600, 208] width 31 height 11
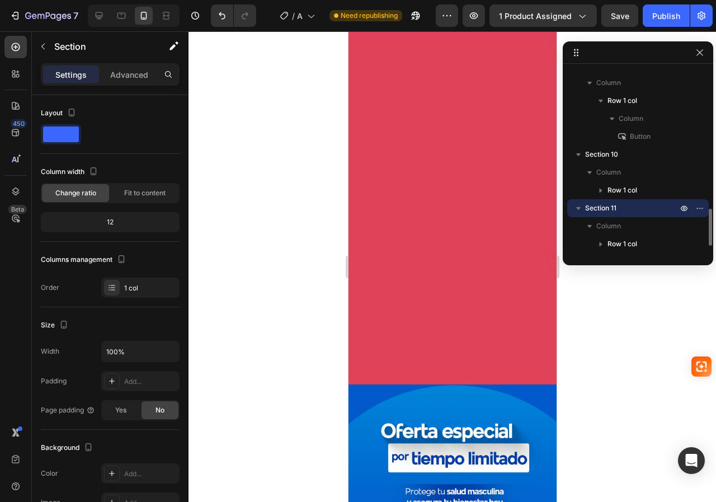
scroll to position [2930, 0]
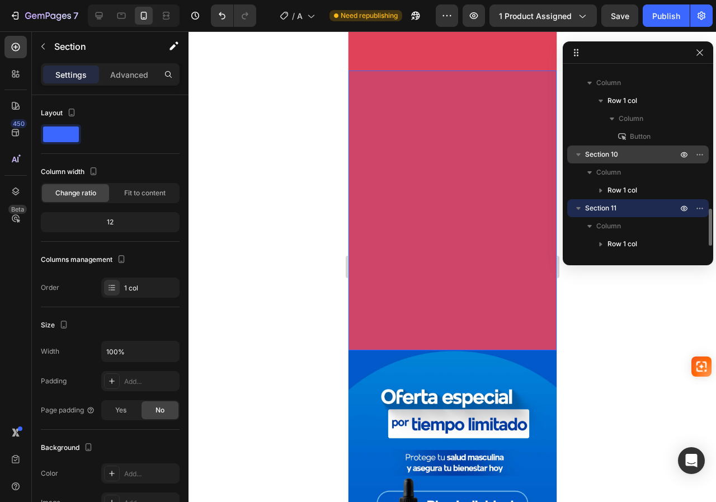
click at [604, 152] on span "Section 10" at bounding box center [601, 154] width 33 height 11
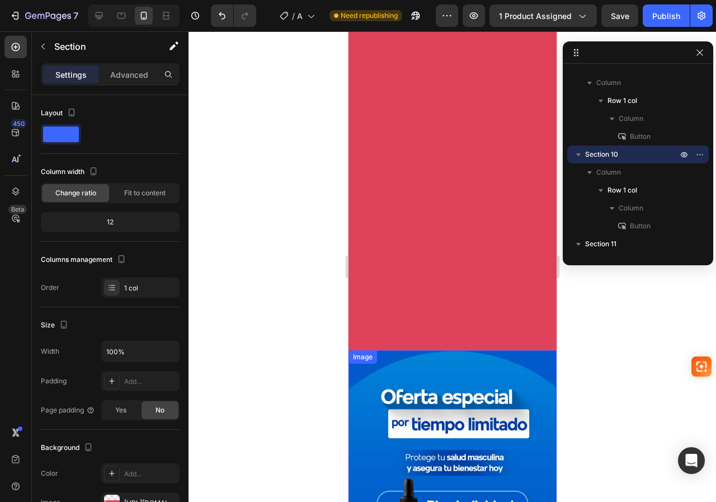
scroll to position [3210, 0]
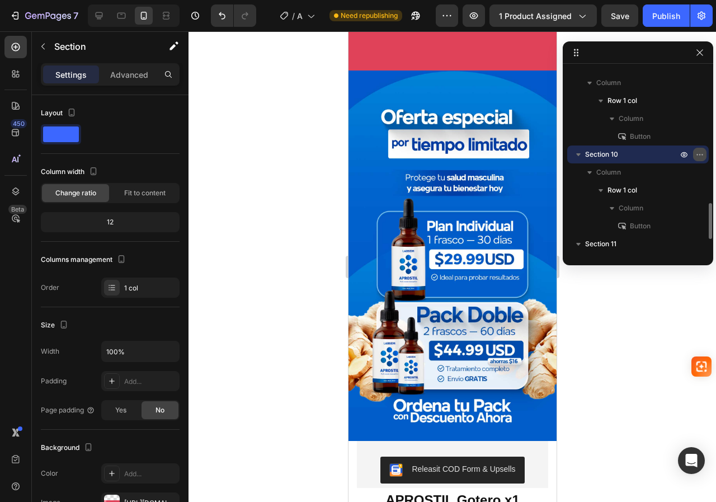
click at [697, 154] on icon "button" at bounding box center [700, 154] width 9 height 9
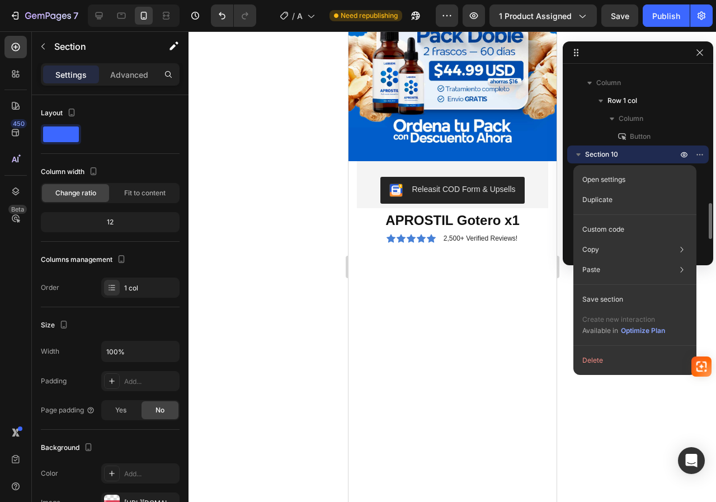
click at [597, 152] on span "Section 10" at bounding box center [601, 154] width 33 height 11
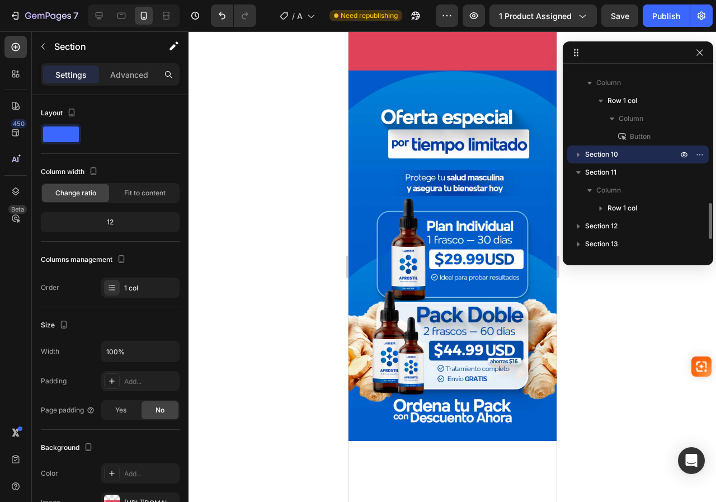
scroll to position [2930, 0]
click at [575, 152] on icon "button" at bounding box center [578, 154] width 11 height 11
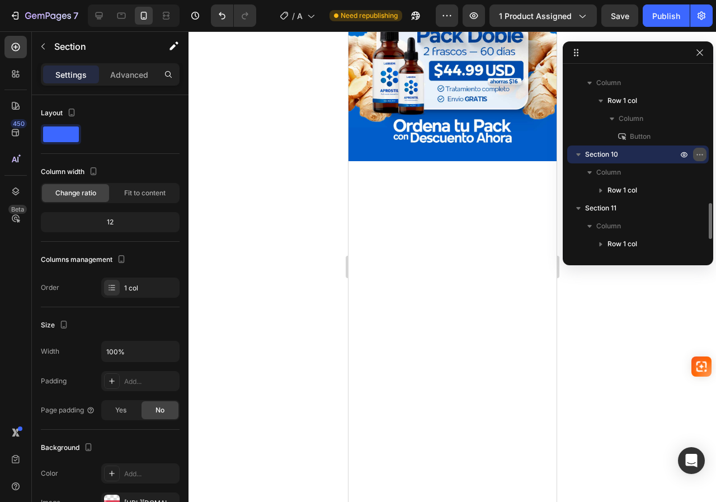
click at [705, 156] on button "button" at bounding box center [699, 154] width 13 height 13
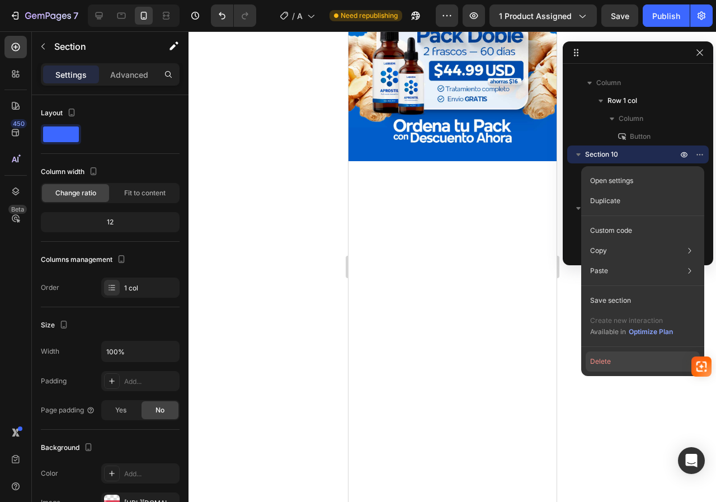
click at [606, 362] on button "Delete" at bounding box center [643, 361] width 114 height 20
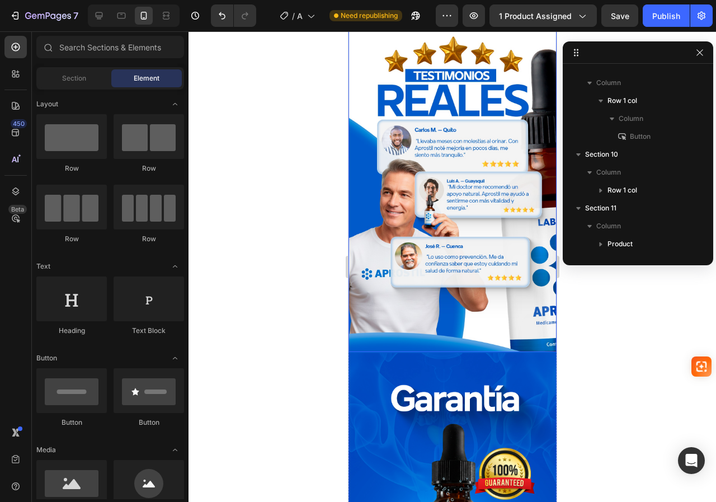
scroll to position [2015, 0]
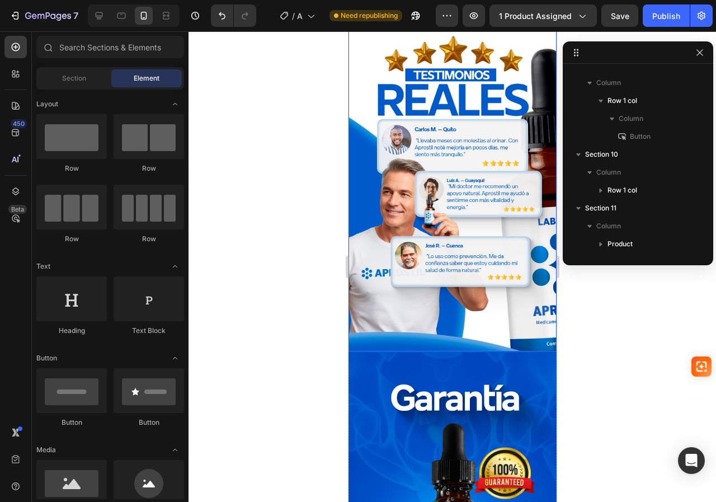
click at [452, 229] on img at bounding box center [452, 189] width 208 height 326
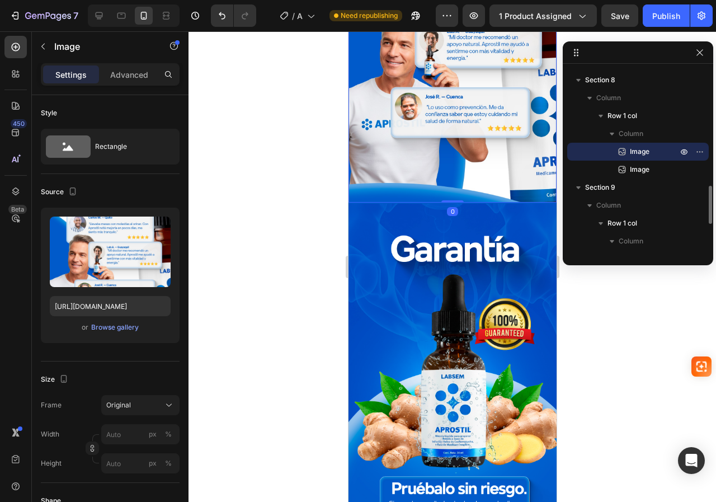
scroll to position [2183, 0]
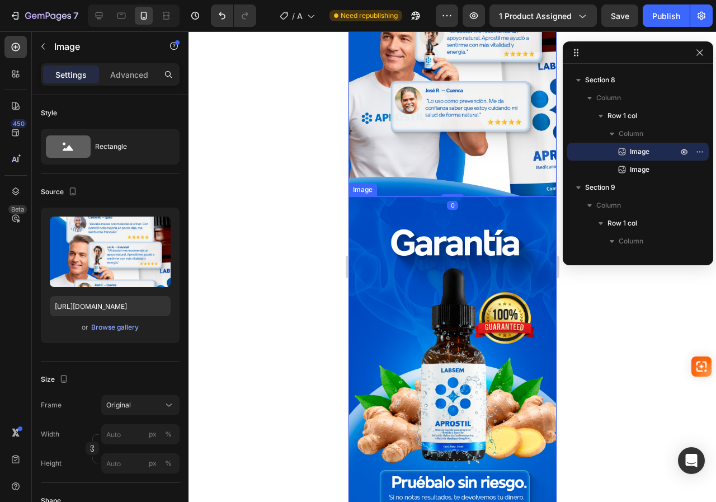
click at [449, 257] on img at bounding box center [452, 381] width 208 height 370
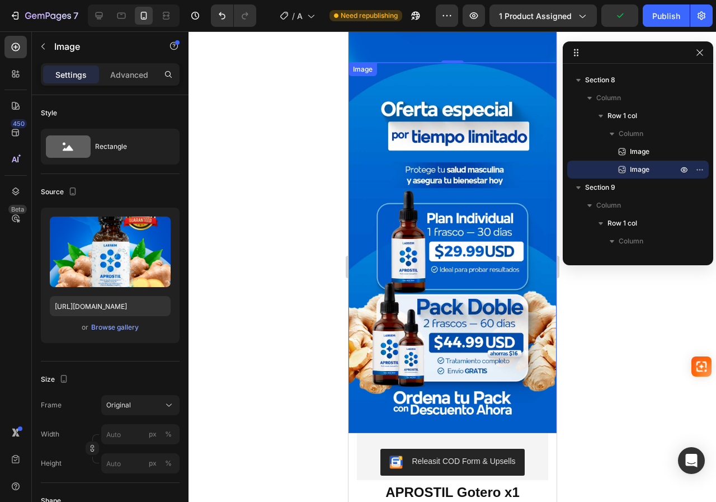
scroll to position [2574, 0]
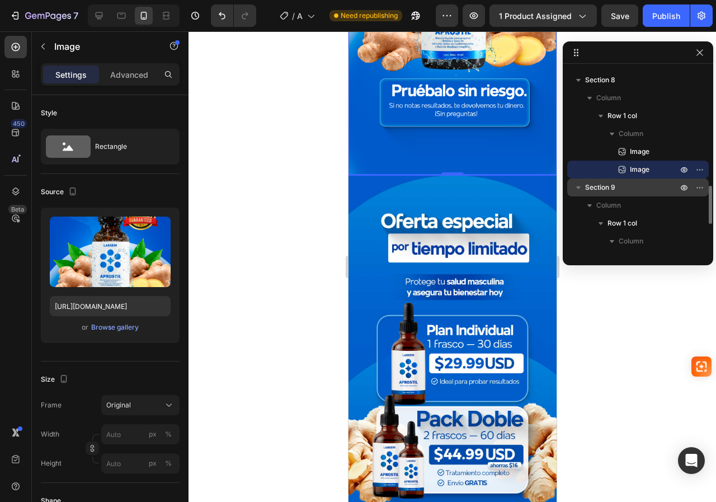
click at [607, 189] on span "Section 9" at bounding box center [600, 187] width 30 height 11
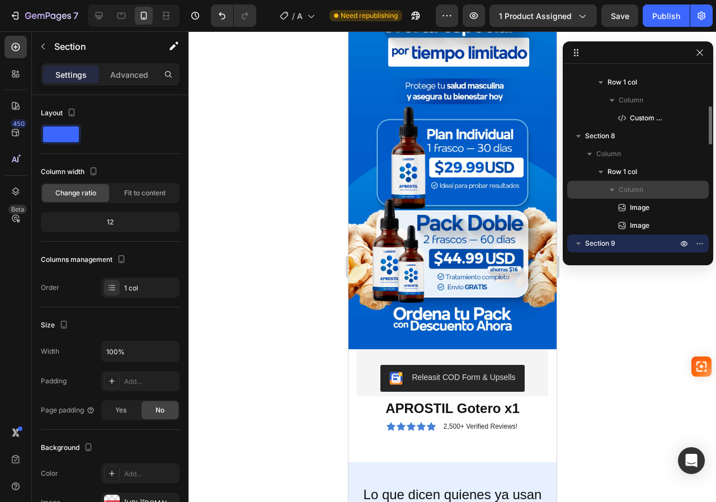
scroll to position [458, 0]
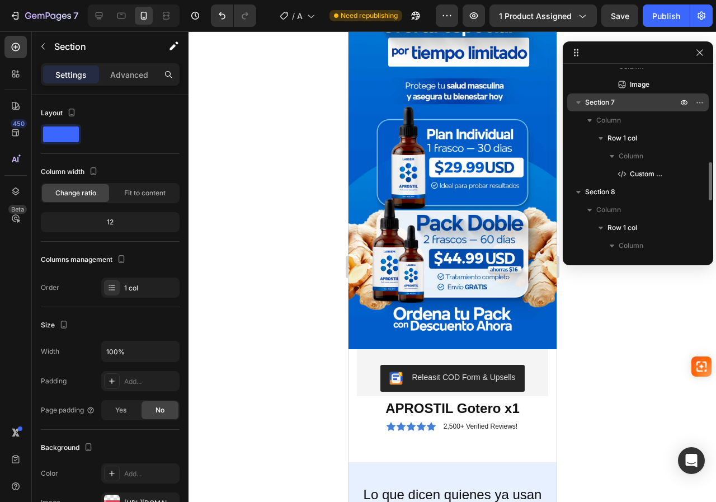
click at [608, 106] on span "Section 7" at bounding box center [600, 102] width 30 height 11
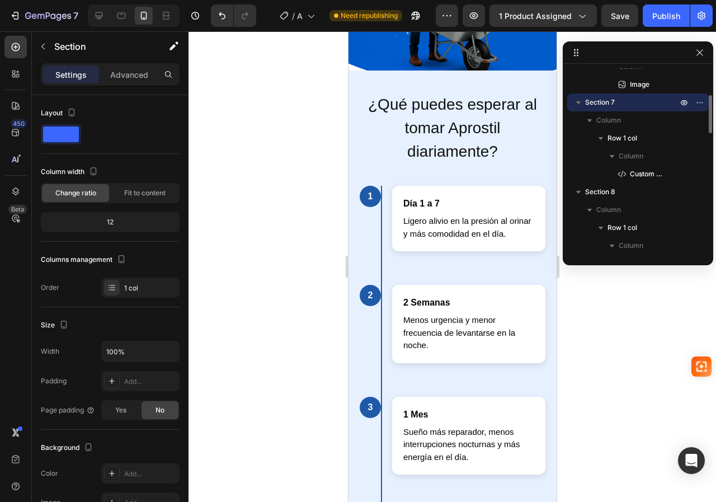
scroll to position [346, 0]
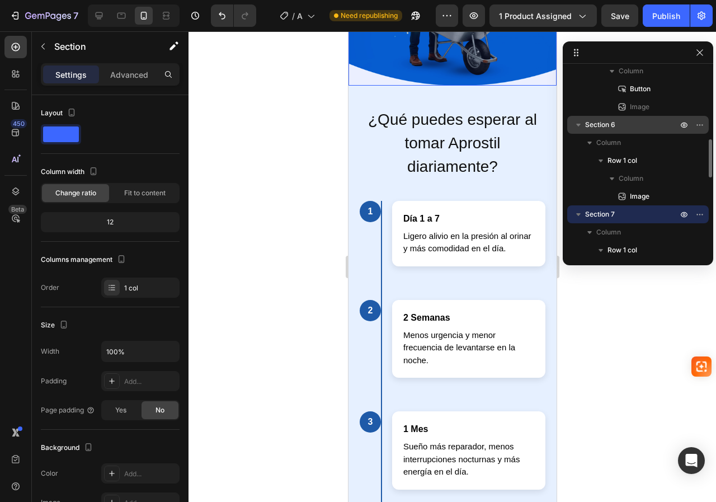
click at [612, 126] on span "Section 6" at bounding box center [600, 124] width 30 height 11
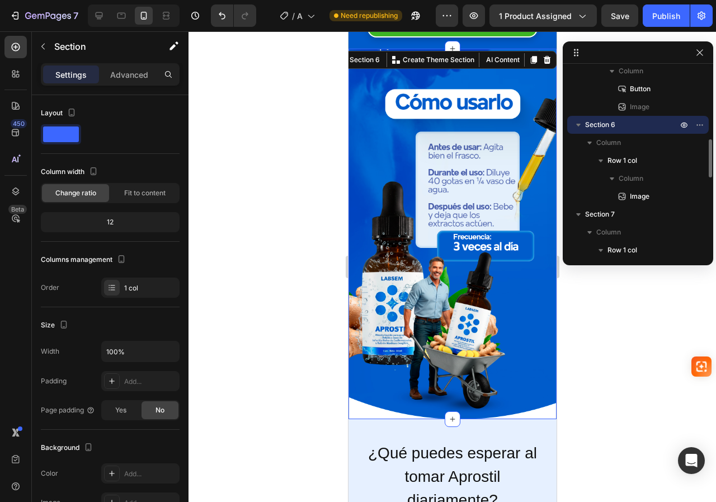
scroll to position [1076, 0]
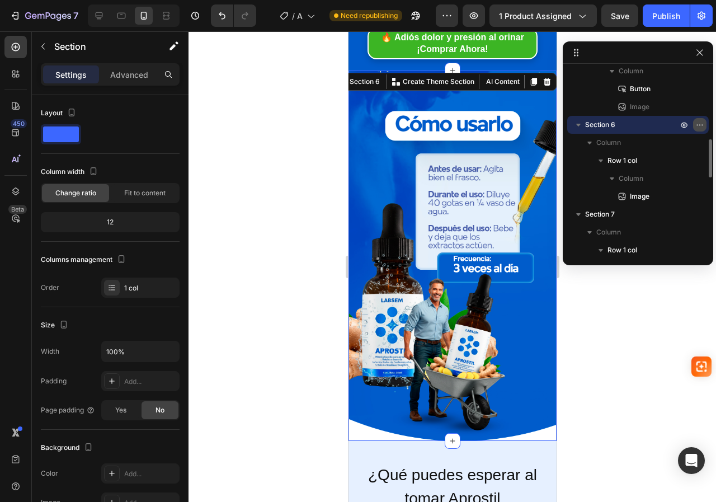
click at [701, 128] on icon "button" at bounding box center [700, 124] width 9 height 9
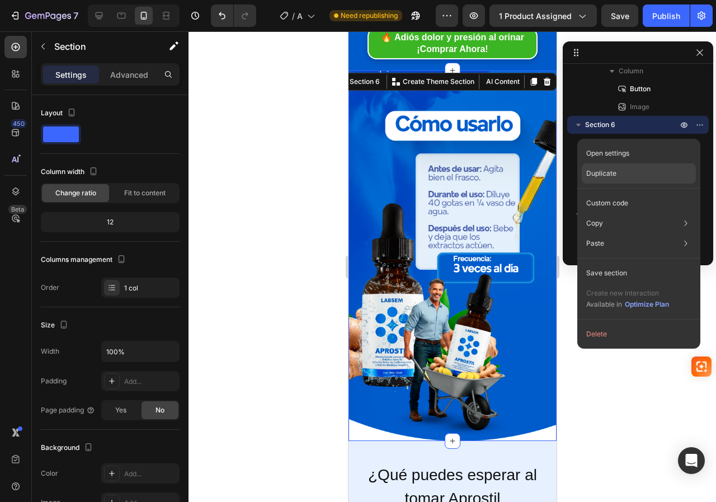
click at [603, 177] on p "Duplicate" at bounding box center [602, 173] width 30 height 10
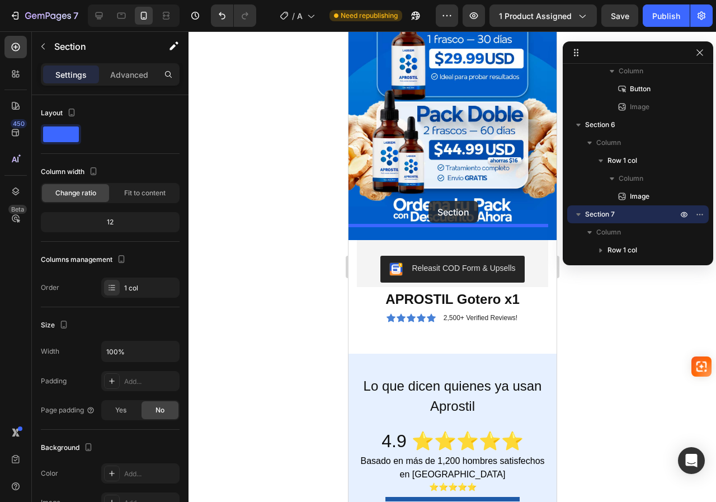
scroll to position [3558, 0]
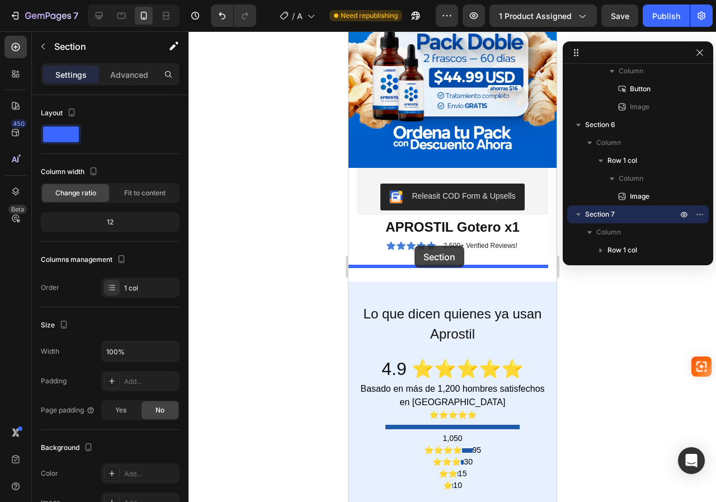
drag, startPoint x: 357, startPoint y: 59, endPoint x: 414, endPoint y: 246, distance: 194.9
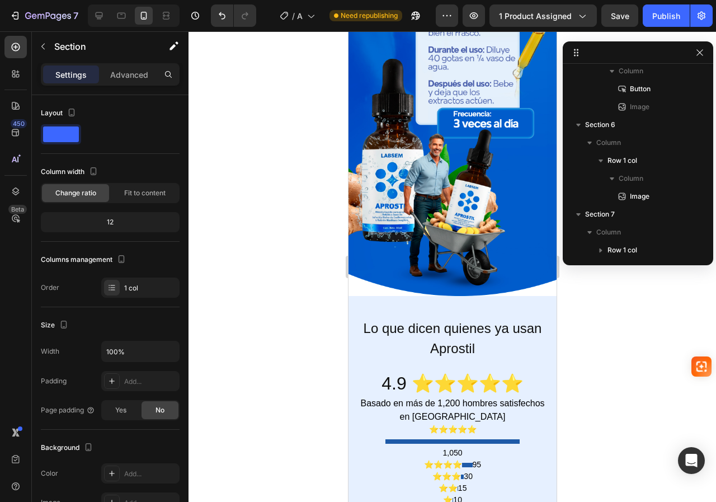
scroll to position [3203, 0]
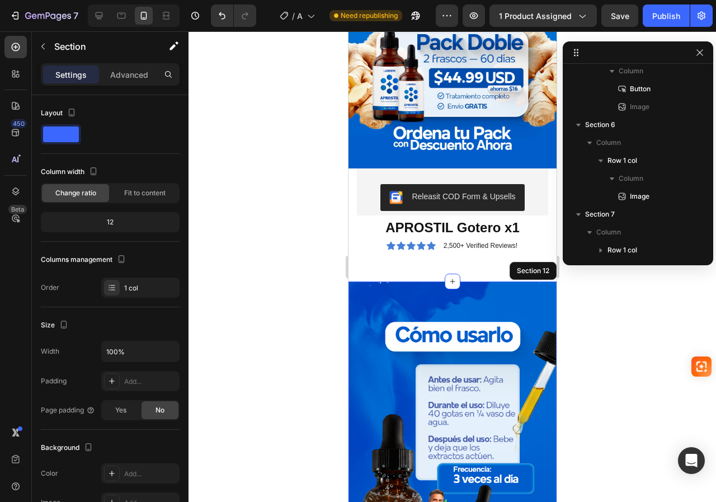
click at [441, 303] on img at bounding box center [452, 467] width 208 height 370
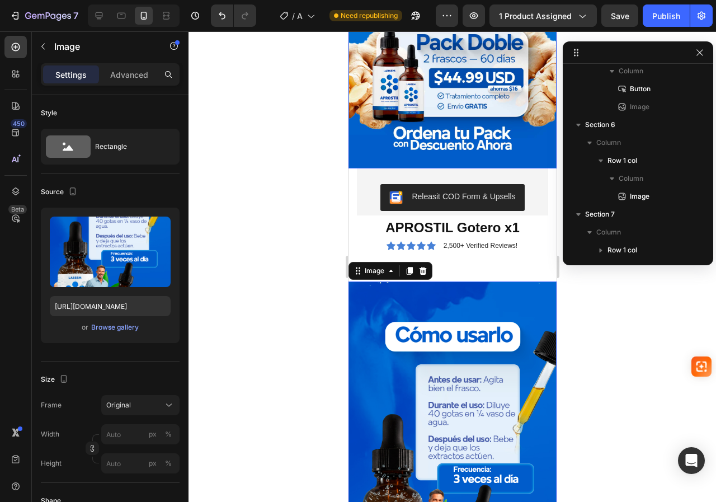
scroll to position [675, 0]
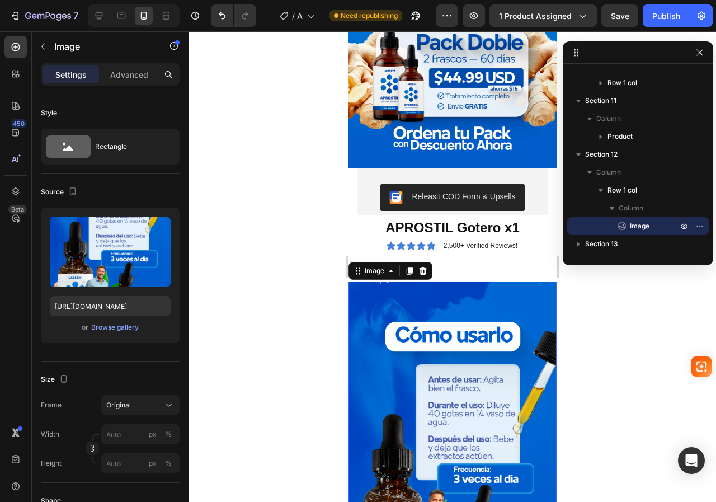
click at [398, 315] on img at bounding box center [452, 467] width 208 height 370
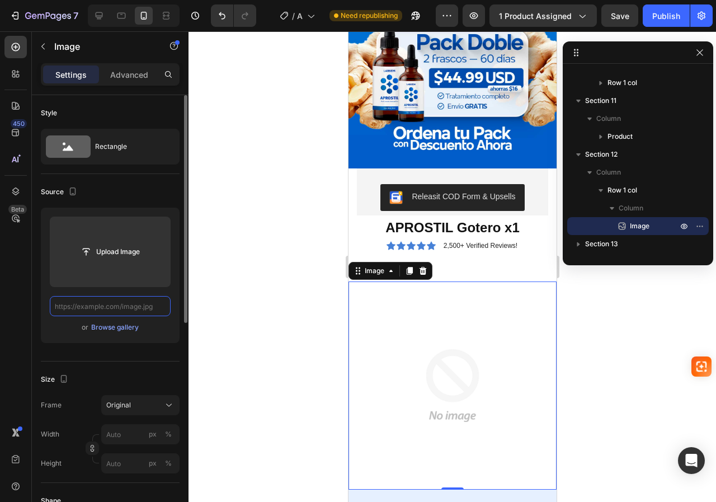
scroll to position [0, 0]
paste input "https://i.ibb.co/Q3jzb37r/landing-06.jpg"
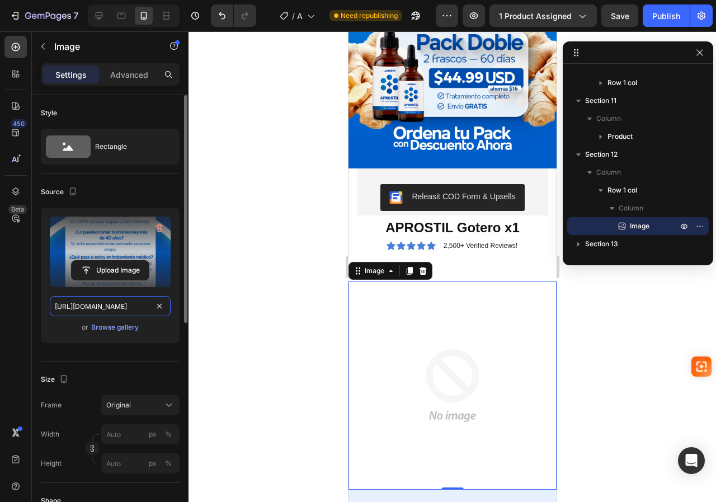
scroll to position [0, 32]
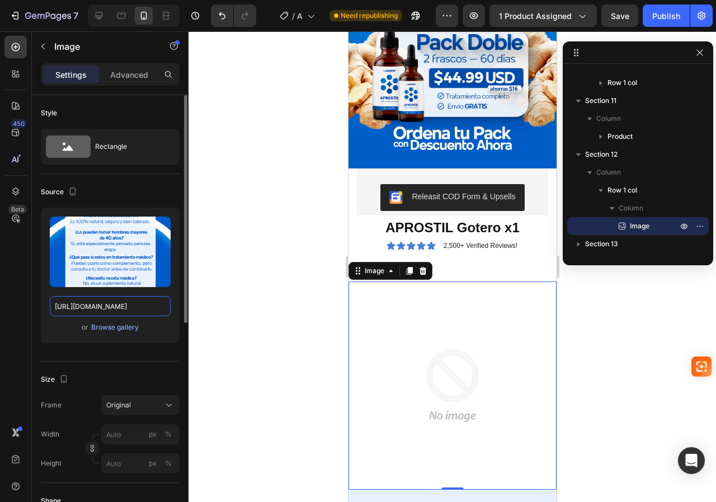
type input "https://i.ibb.co/Q3jzb37r/landing-06.jpg"
click at [126, 189] on div "Source" at bounding box center [110, 192] width 139 height 18
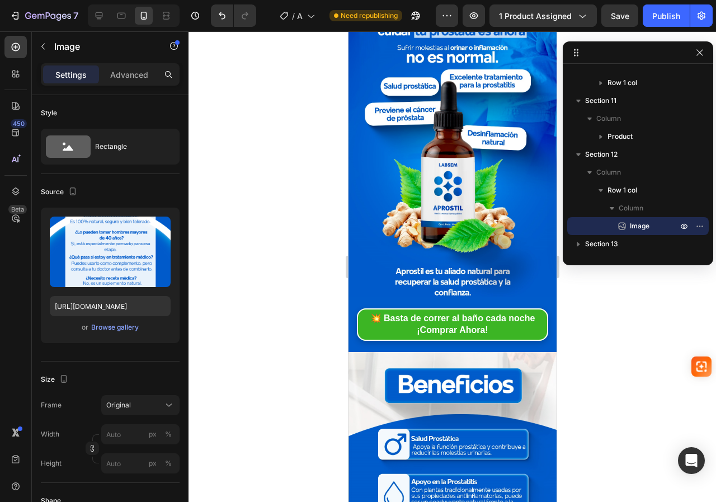
scroll to position [0, 0]
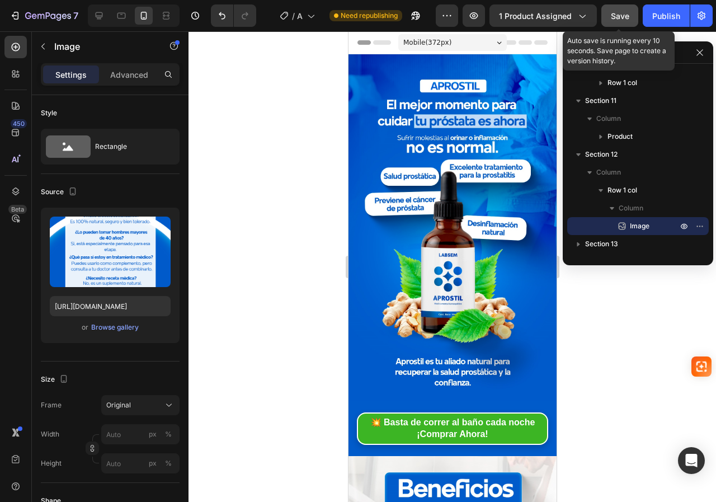
click at [618, 22] on button "Save" at bounding box center [620, 15] width 37 height 22
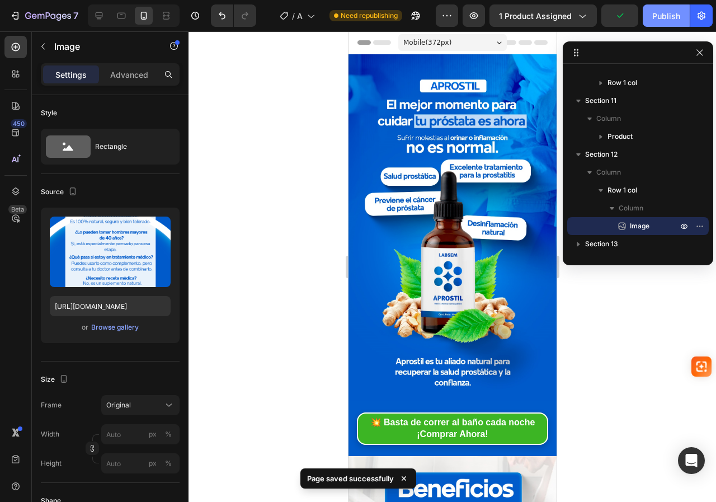
click at [656, 19] on div "Publish" at bounding box center [667, 16] width 28 height 12
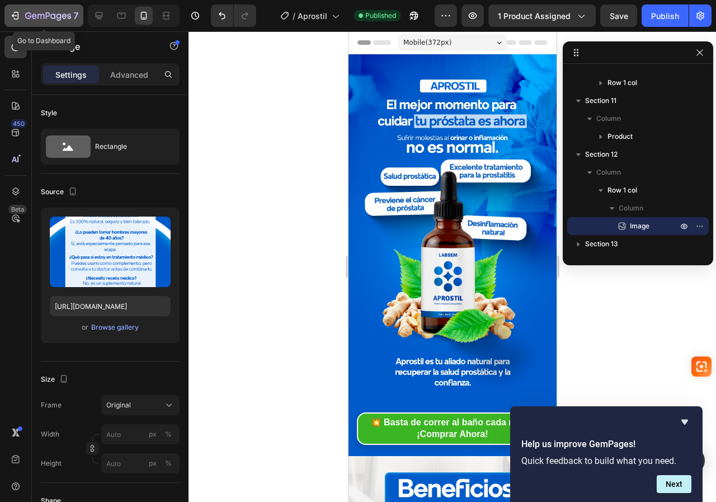
click at [15, 18] on icon "button" at bounding box center [15, 15] width 11 height 11
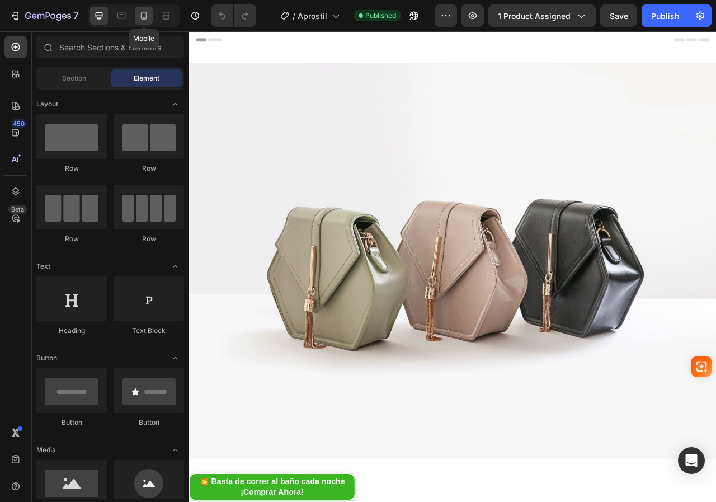
click at [141, 20] on icon at bounding box center [143, 15] width 11 height 11
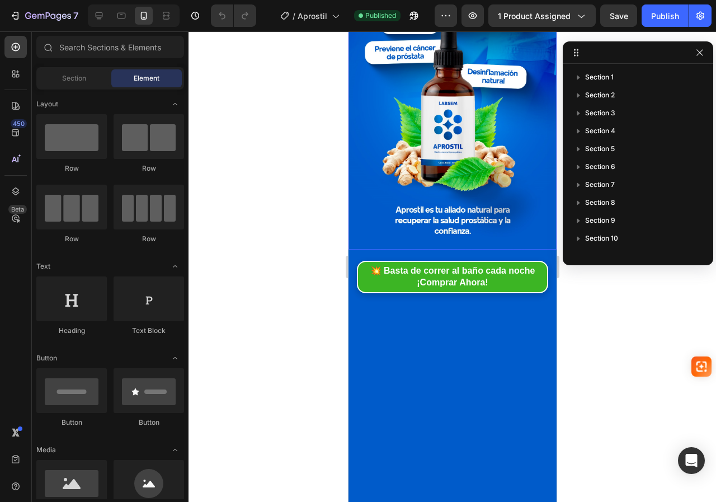
scroll to position [168, 0]
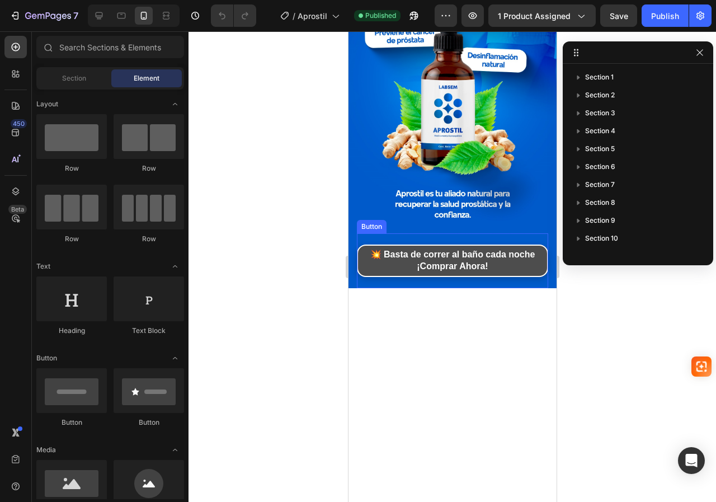
click at [359, 250] on link "💥 Basta de correr al baño cada noche ¡Comprar Ahora!" at bounding box center [452, 261] width 192 height 32
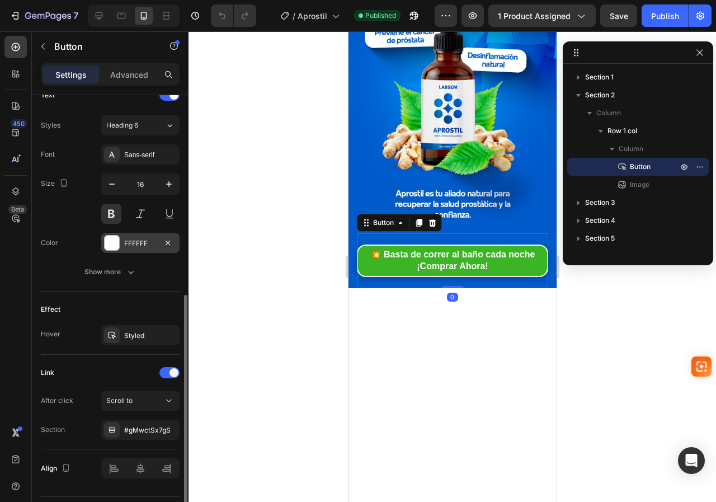
scroll to position [422, 0]
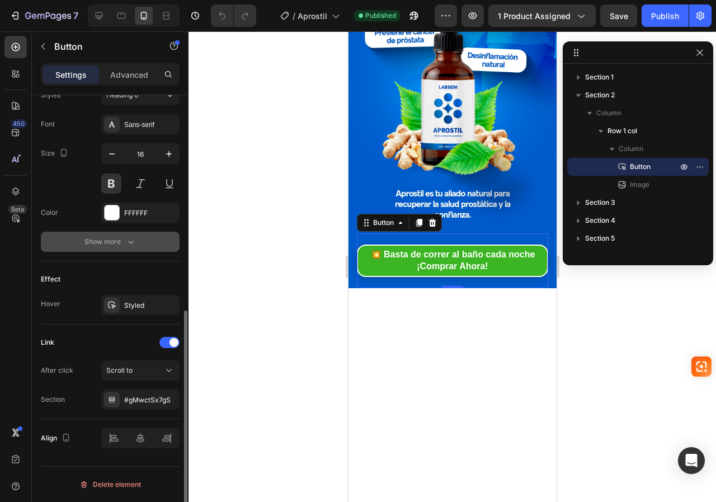
click at [108, 243] on div "Show more" at bounding box center [111, 241] width 52 height 11
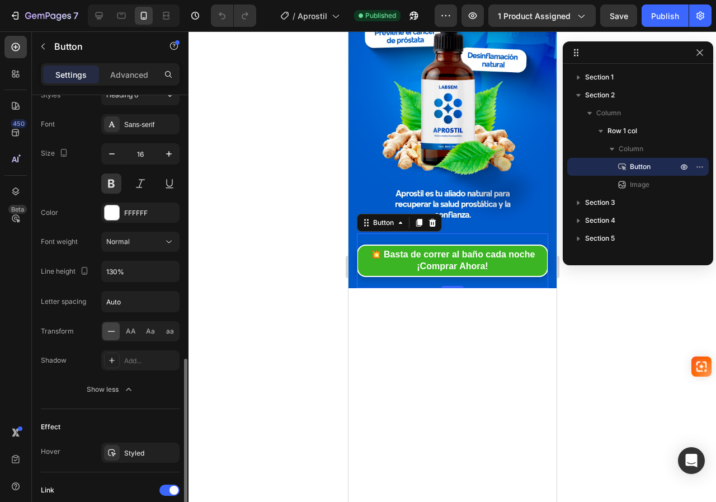
scroll to position [570, 0]
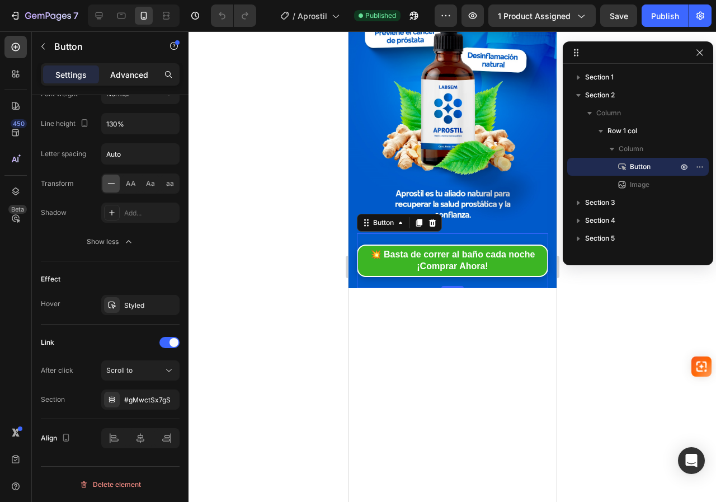
click at [137, 77] on p "Advanced" at bounding box center [129, 75] width 38 height 12
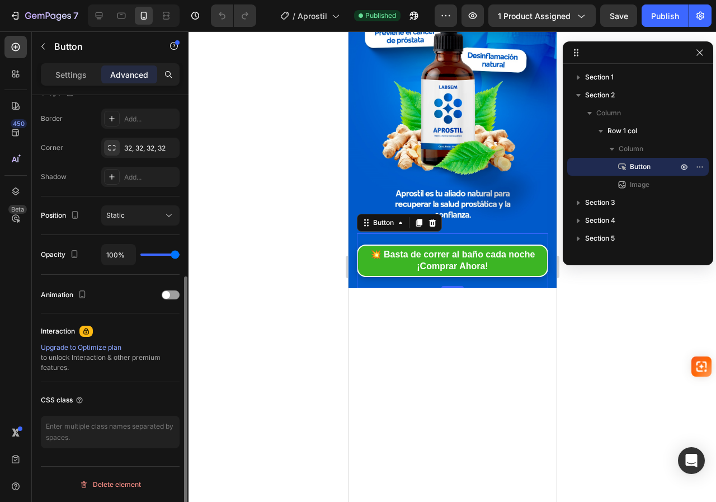
scroll to position [308, 0]
click at [168, 297] on span at bounding box center [166, 295] width 8 height 8
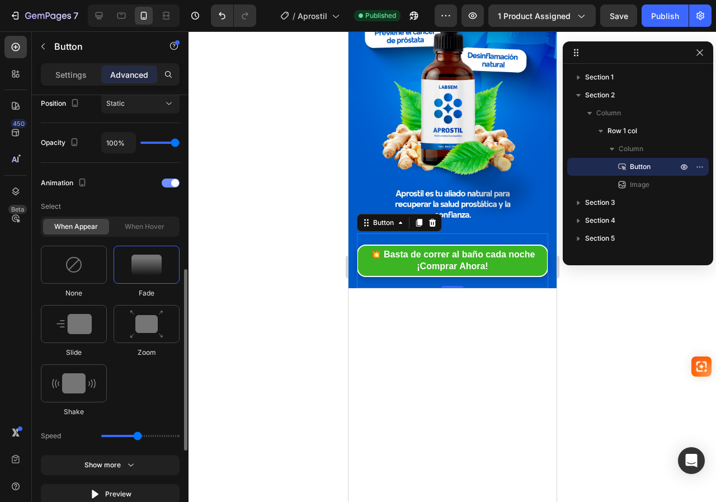
scroll to position [476, 0]
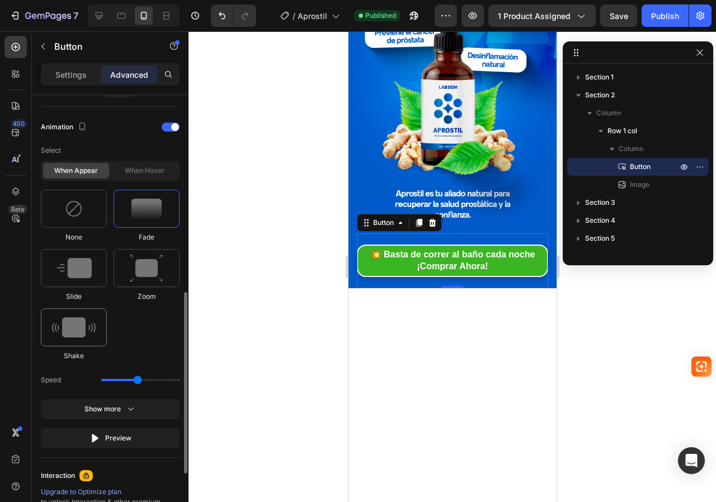
click at [82, 326] on img at bounding box center [74, 327] width 44 height 20
type input "0.7"
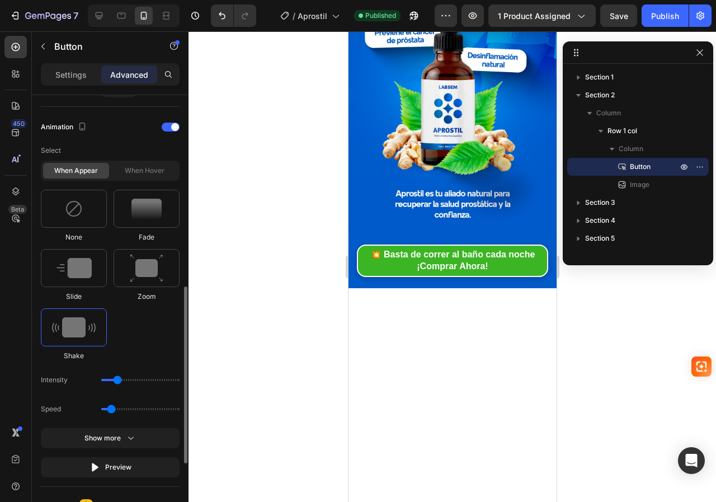
scroll to position [532, 0]
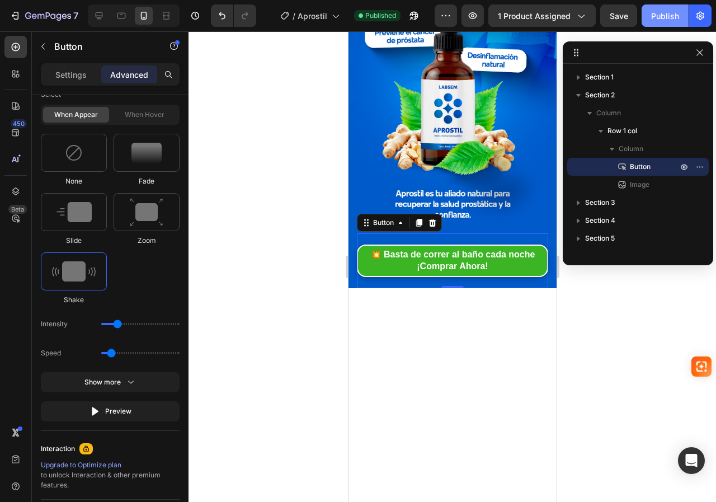
click at [649, 16] on button "Publish" at bounding box center [665, 15] width 47 height 22
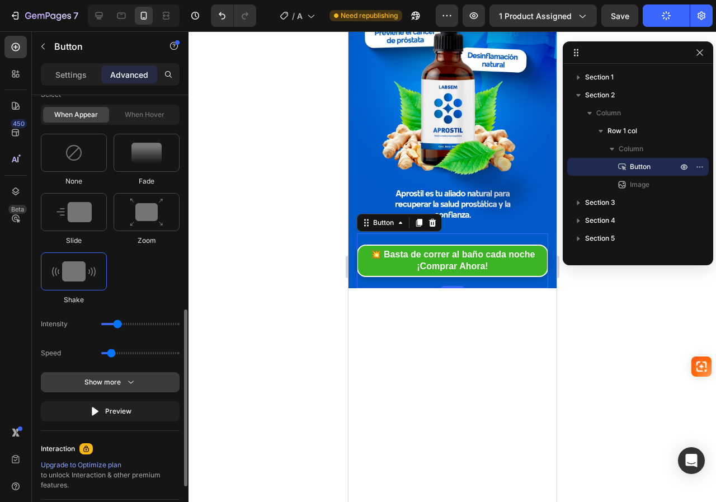
click at [110, 383] on div "Show more" at bounding box center [111, 382] width 52 height 11
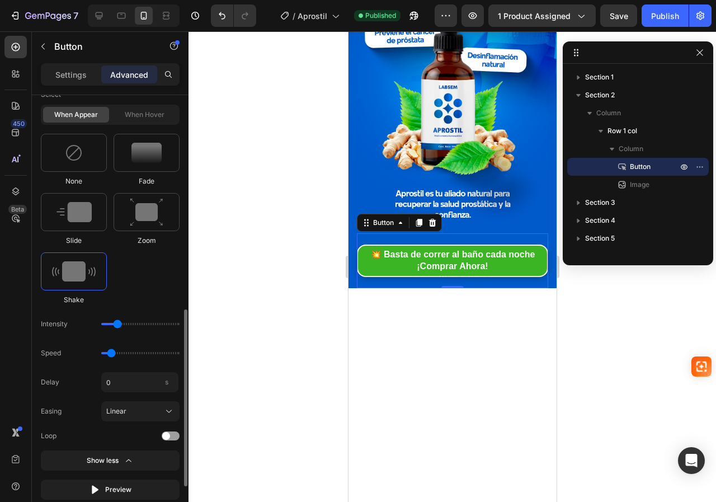
scroll to position [644, 0]
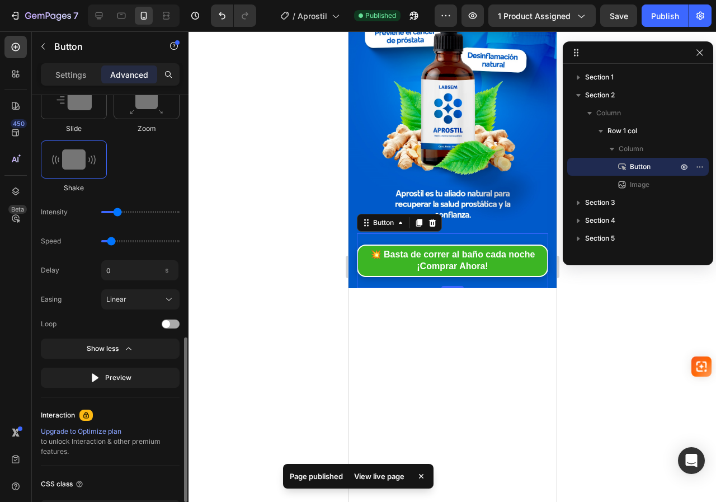
drag, startPoint x: 172, startPoint y: 325, endPoint x: 140, endPoint y: 325, distance: 31.3
click at [171, 325] on div at bounding box center [171, 324] width 18 height 9
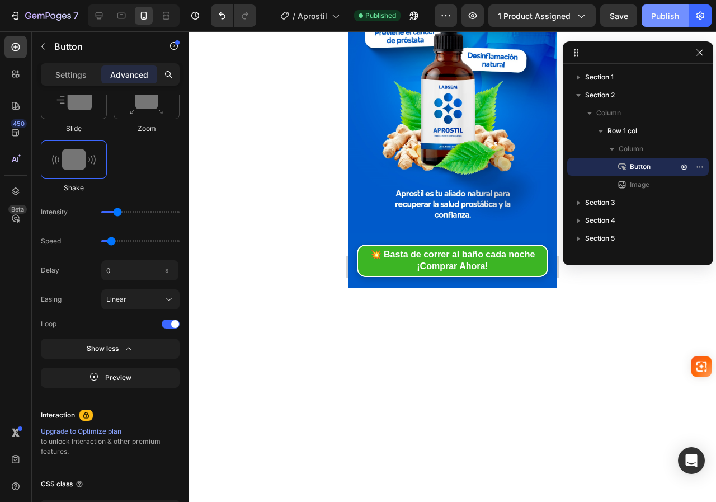
click at [656, 15] on div "Publish" at bounding box center [665, 16] width 28 height 12
click at [85, 270] on div "Delay 5 s" at bounding box center [110, 270] width 139 height 20
drag, startPoint x: 662, startPoint y: 15, endPoint x: 634, endPoint y: 31, distance: 32.3
click at [660, 15] on div "Publish" at bounding box center [665, 16] width 28 height 12
click at [91, 261] on div "Delay 3 s" at bounding box center [110, 270] width 139 height 20
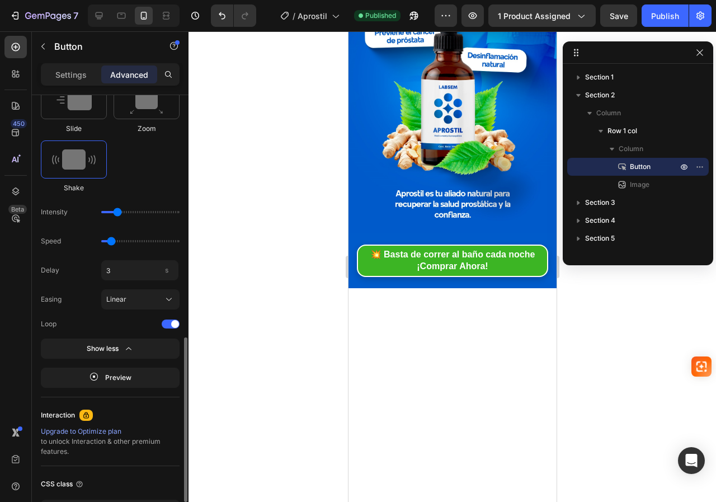
type input "3"
click at [662, 17] on div "Publish" at bounding box center [665, 16] width 28 height 12
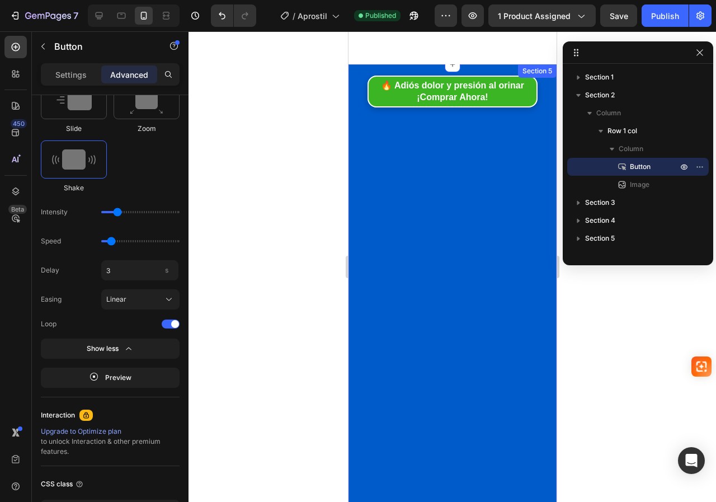
scroll to position [895, 0]
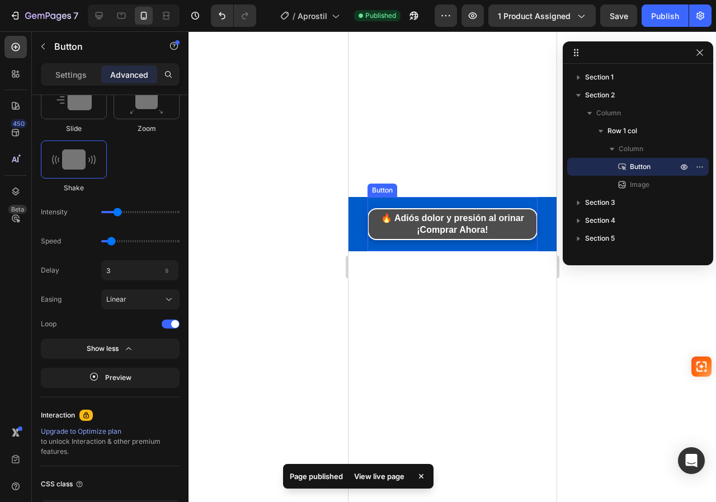
click at [367, 219] on link "🔥 Adiós dolor y presión al orinar ¡Comprar Ahora!" at bounding box center [452, 224] width 170 height 32
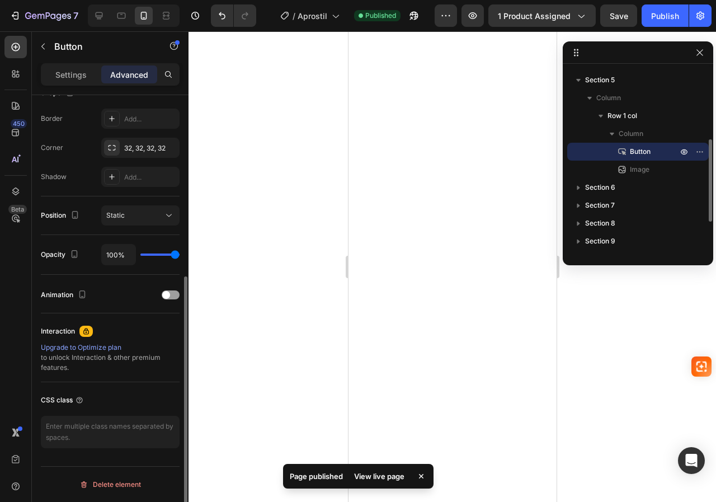
scroll to position [308, 0]
click at [171, 295] on div at bounding box center [171, 294] width 18 height 9
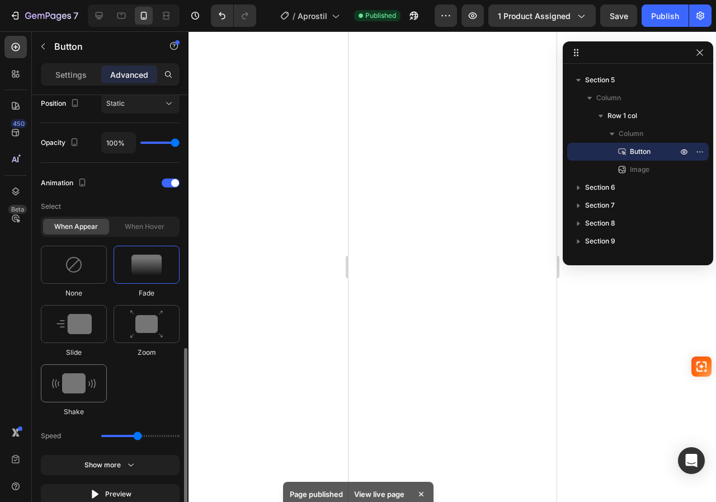
scroll to position [476, 0]
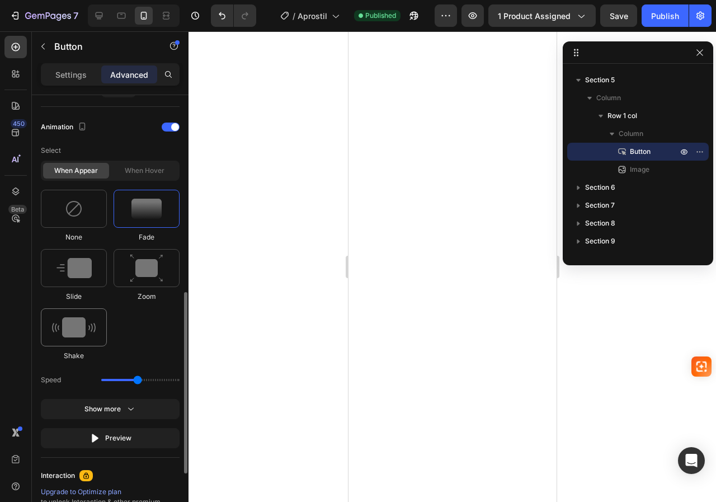
click at [78, 325] on img at bounding box center [74, 327] width 44 height 20
type input "0.7"
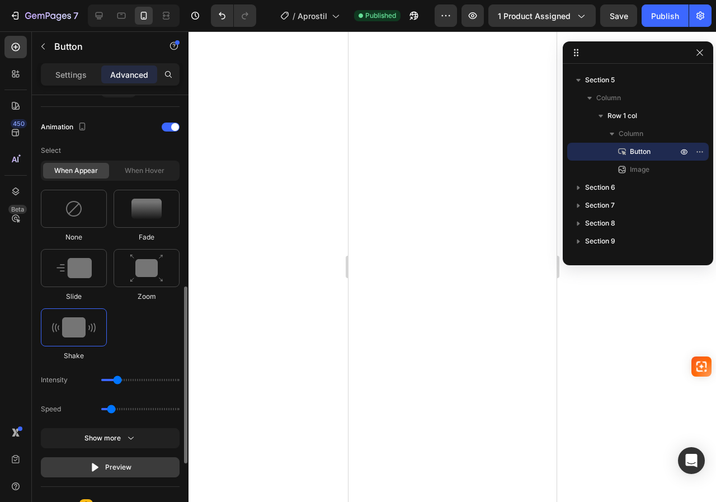
scroll to position [644, 0]
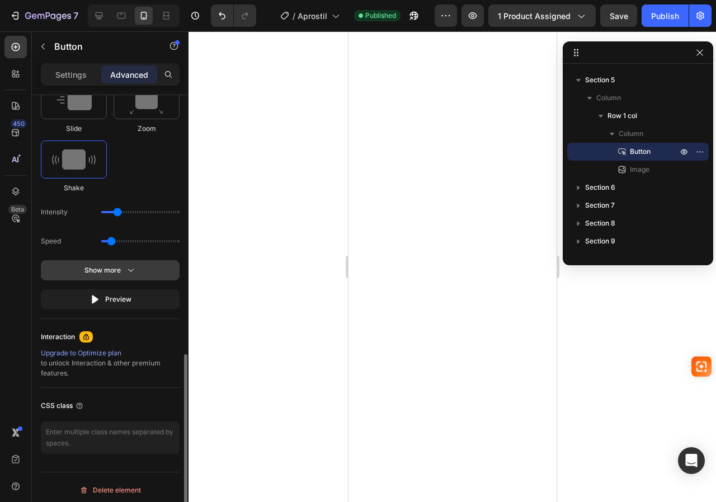
click at [110, 276] on button "Show more" at bounding box center [110, 270] width 139 height 20
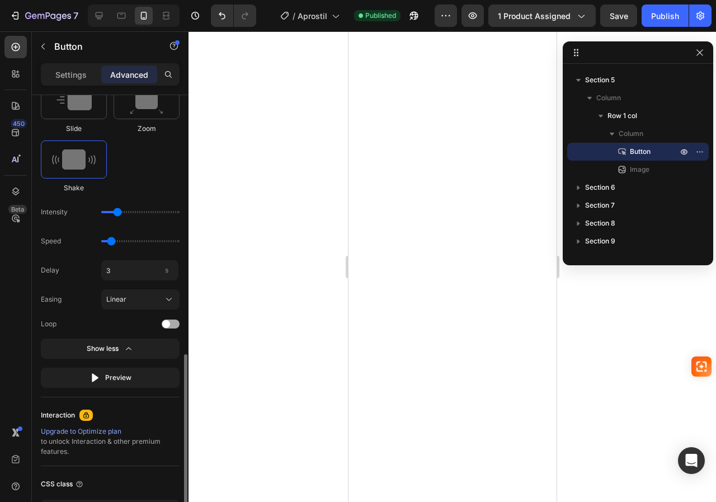
click at [174, 325] on div at bounding box center [171, 324] width 18 height 9
type input "3"
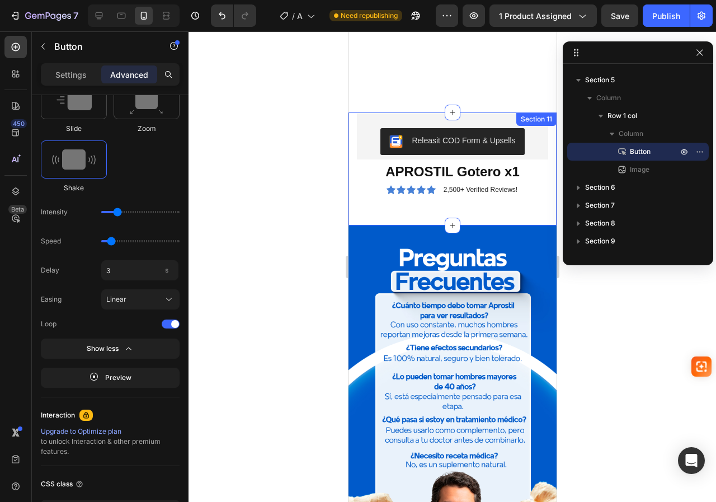
scroll to position [2966, 0]
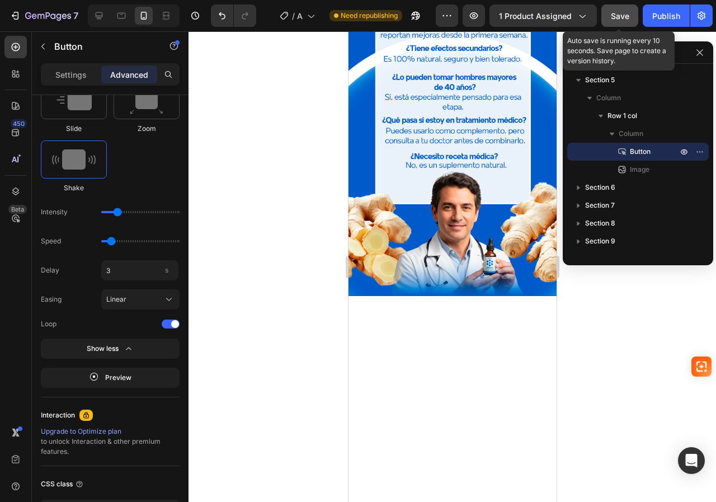
click at [616, 18] on span "Save" at bounding box center [620, 16] width 18 height 10
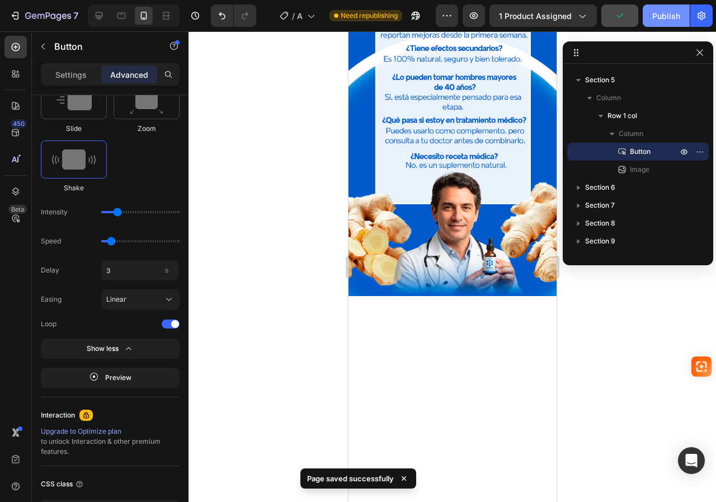
click at [651, 13] on button "Publish" at bounding box center [666, 15] width 47 height 22
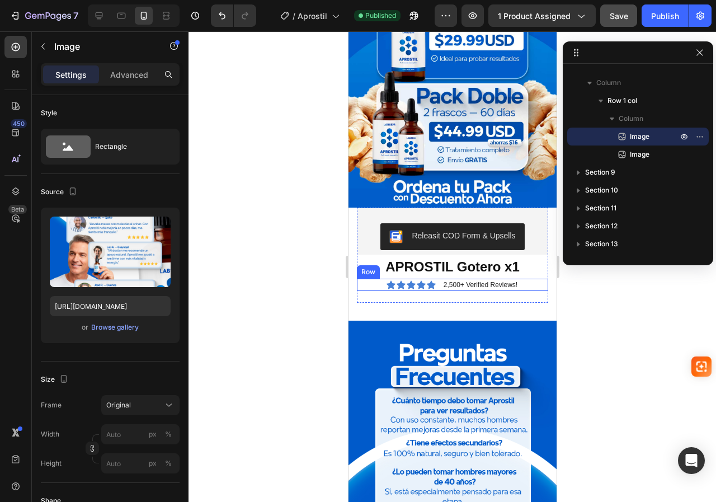
scroll to position [2854, 0]
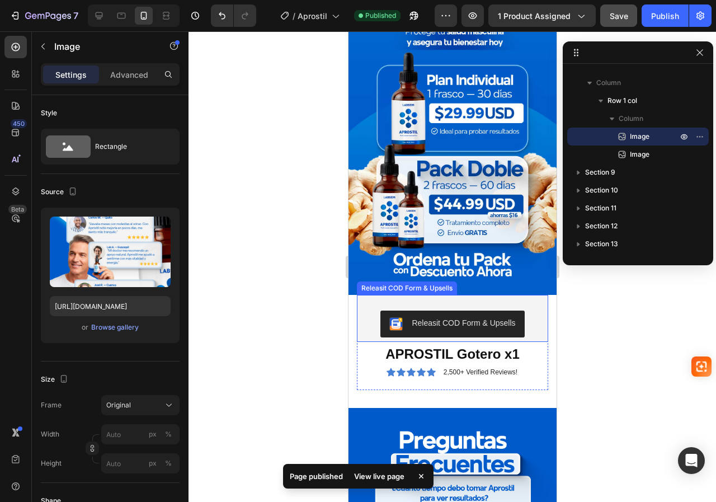
click at [361, 311] on div "Releasit COD Form & Upsells" at bounding box center [452, 324] width 182 height 27
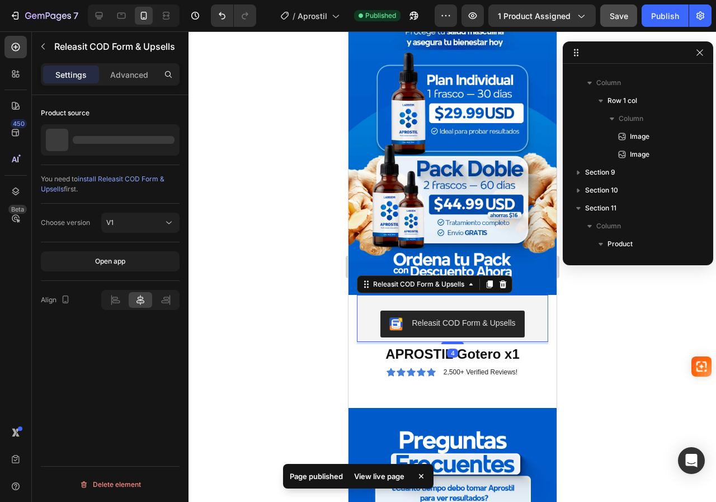
scroll to position [517, 0]
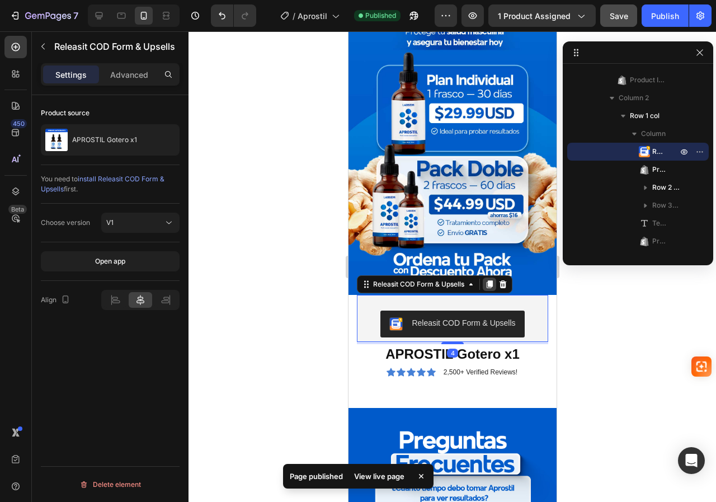
click at [489, 280] on icon at bounding box center [489, 284] width 9 height 9
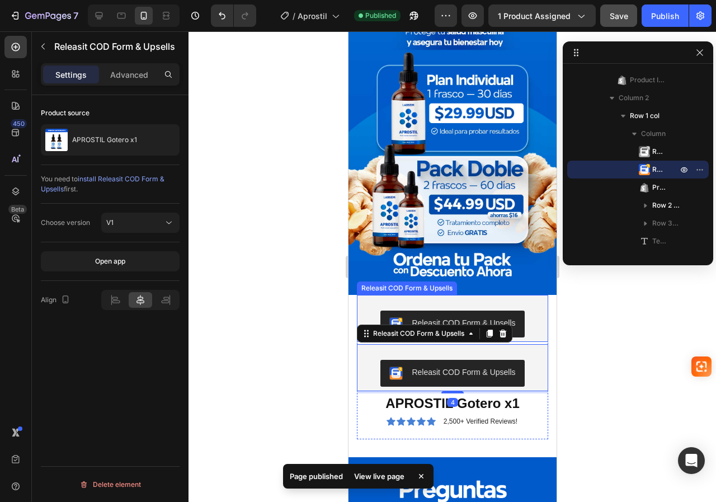
click at [365, 306] on div "Releasit COD Form & Upsells" at bounding box center [451, 324] width 191 height 36
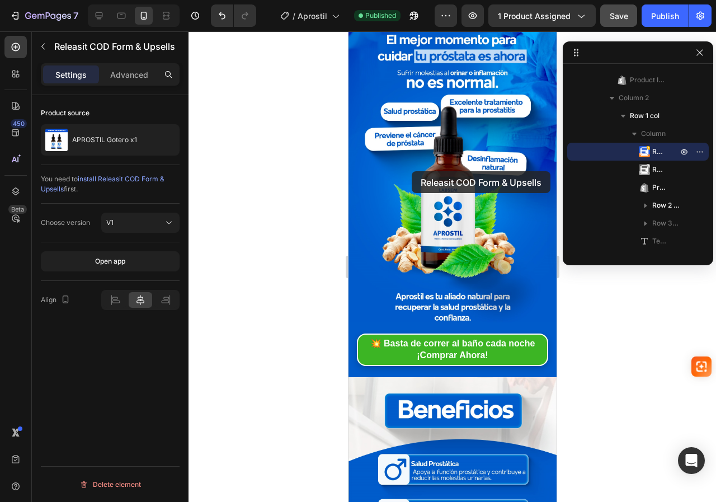
scroll to position [56, 0]
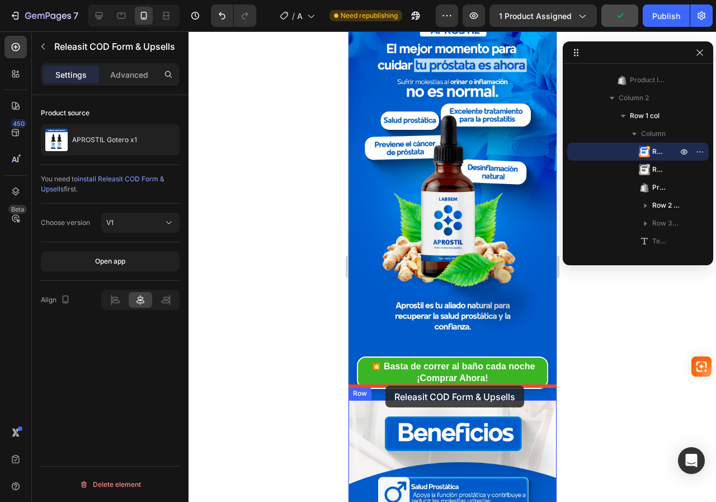
drag, startPoint x: 368, startPoint y: 274, endPoint x: 385, endPoint y: 386, distance: 113.2
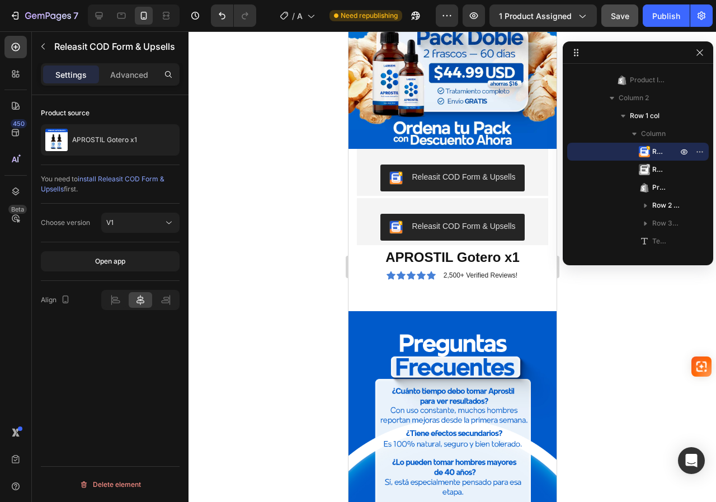
scroll to position [2966, 0]
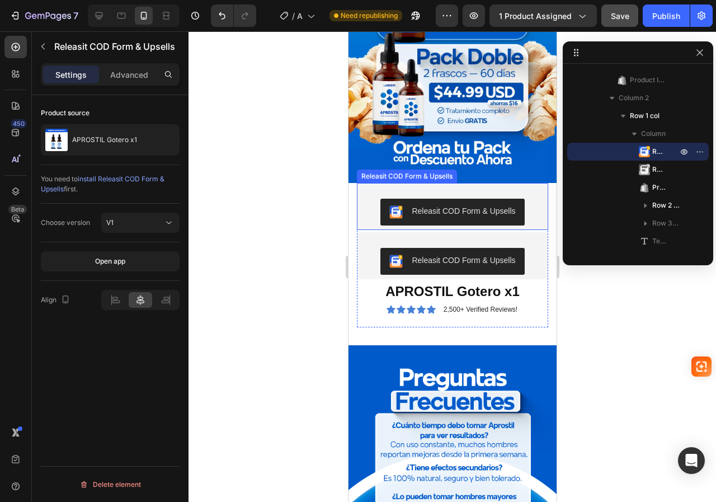
click at [528, 183] on div "Releasit COD Form & Upsells Releasit COD Form & Upsells" at bounding box center [451, 206] width 191 height 47
click at [369, 183] on div "Releasit COD Form & Upsells Releasit COD Form & Upsells" at bounding box center [451, 206] width 191 height 47
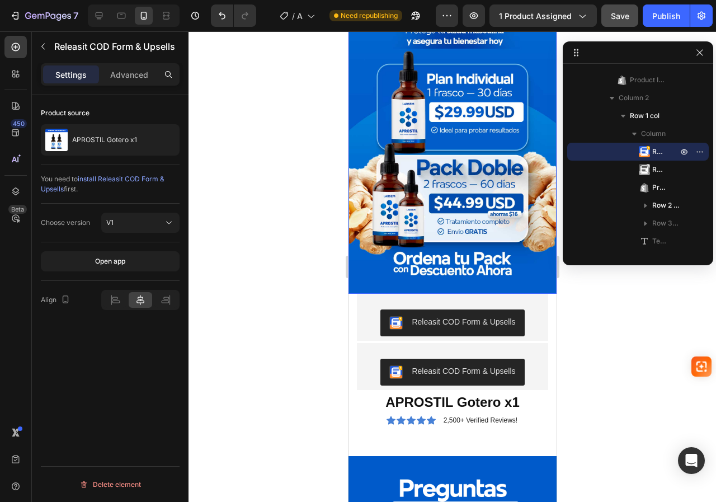
scroll to position [2854, 0]
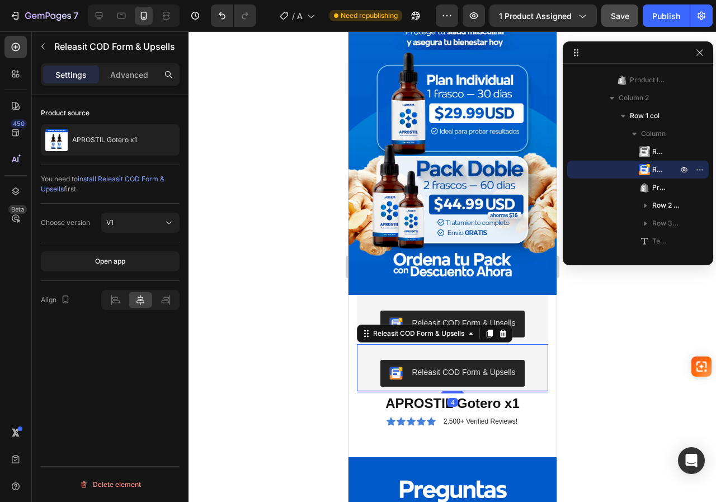
click at [365, 355] on div "Releasit COD Form & Upsells" at bounding box center [451, 373] width 191 height 36
click at [504, 329] on icon at bounding box center [502, 333] width 9 height 9
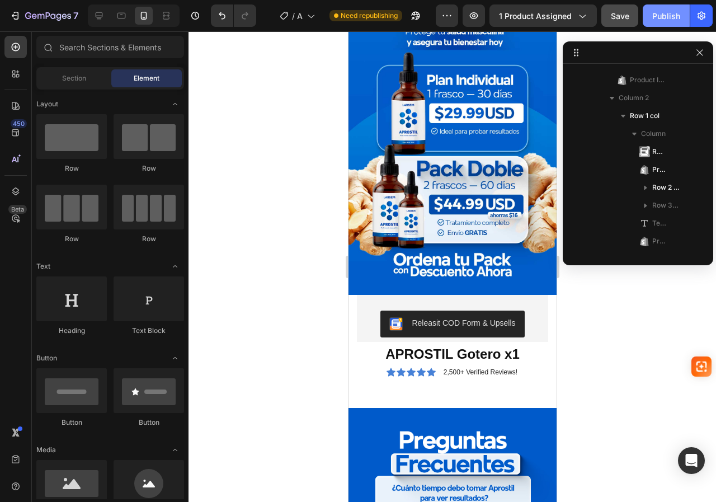
drag, startPoint x: 677, startPoint y: 23, endPoint x: 646, endPoint y: 37, distance: 33.8
click at [676, 23] on button "Publish" at bounding box center [666, 15] width 47 height 22
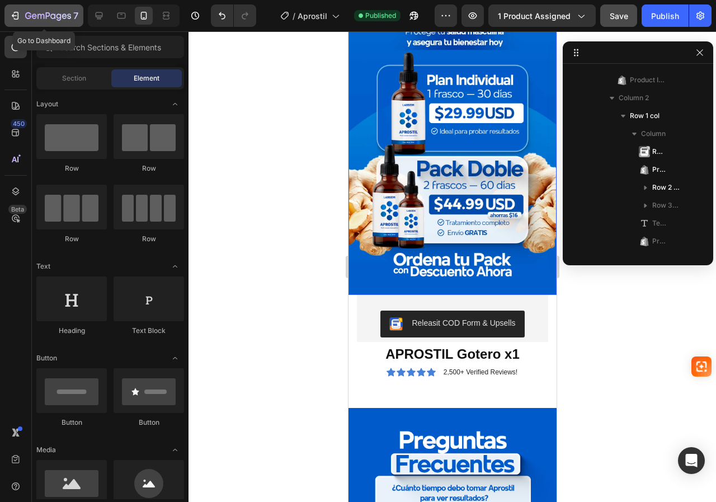
click at [12, 20] on icon "button" at bounding box center [15, 15] width 11 height 11
